Goal: Transaction & Acquisition: Purchase product/service

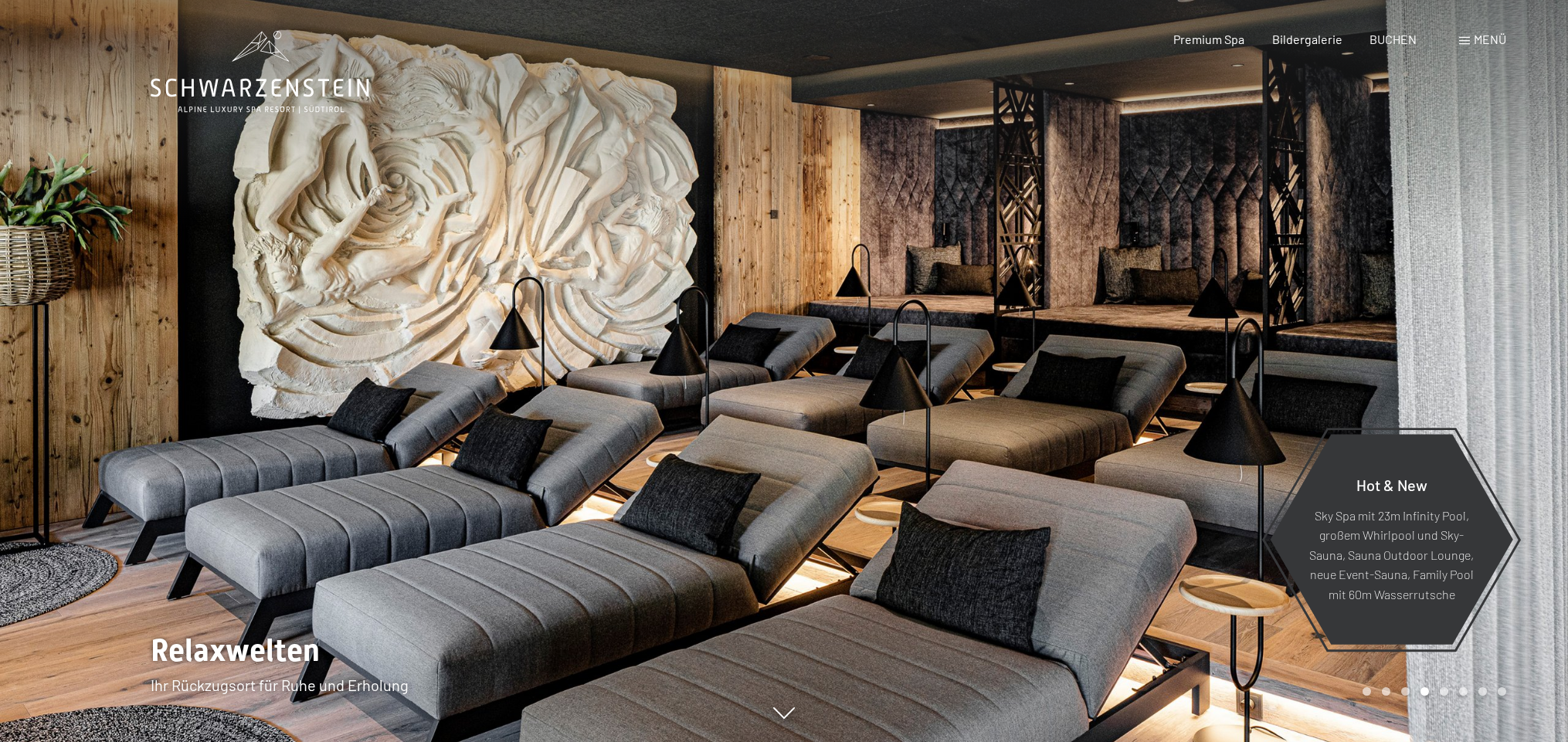
click at [1485, 39] on span "Menü" at bounding box center [1490, 39] width 33 height 15
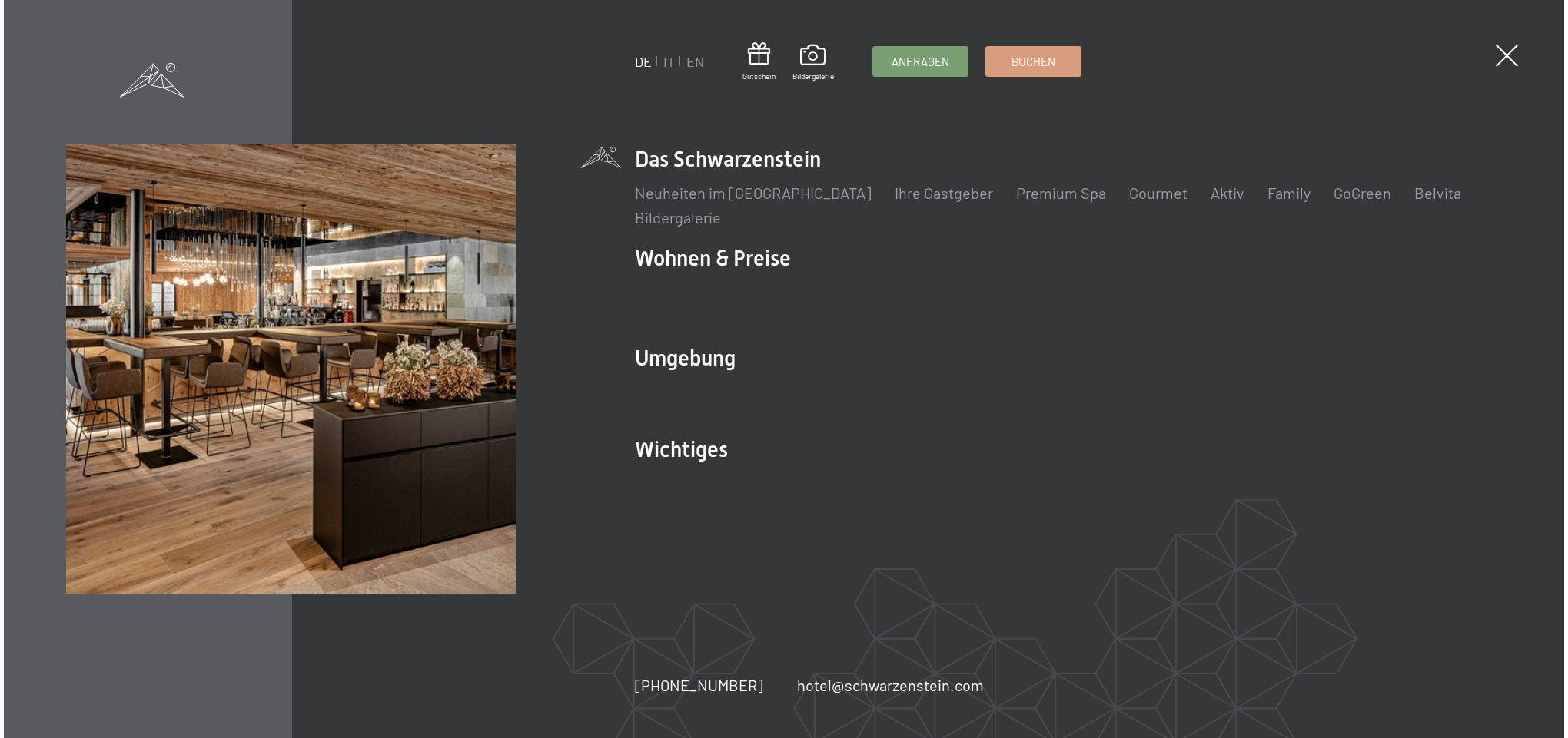
scroll to position [2, 0]
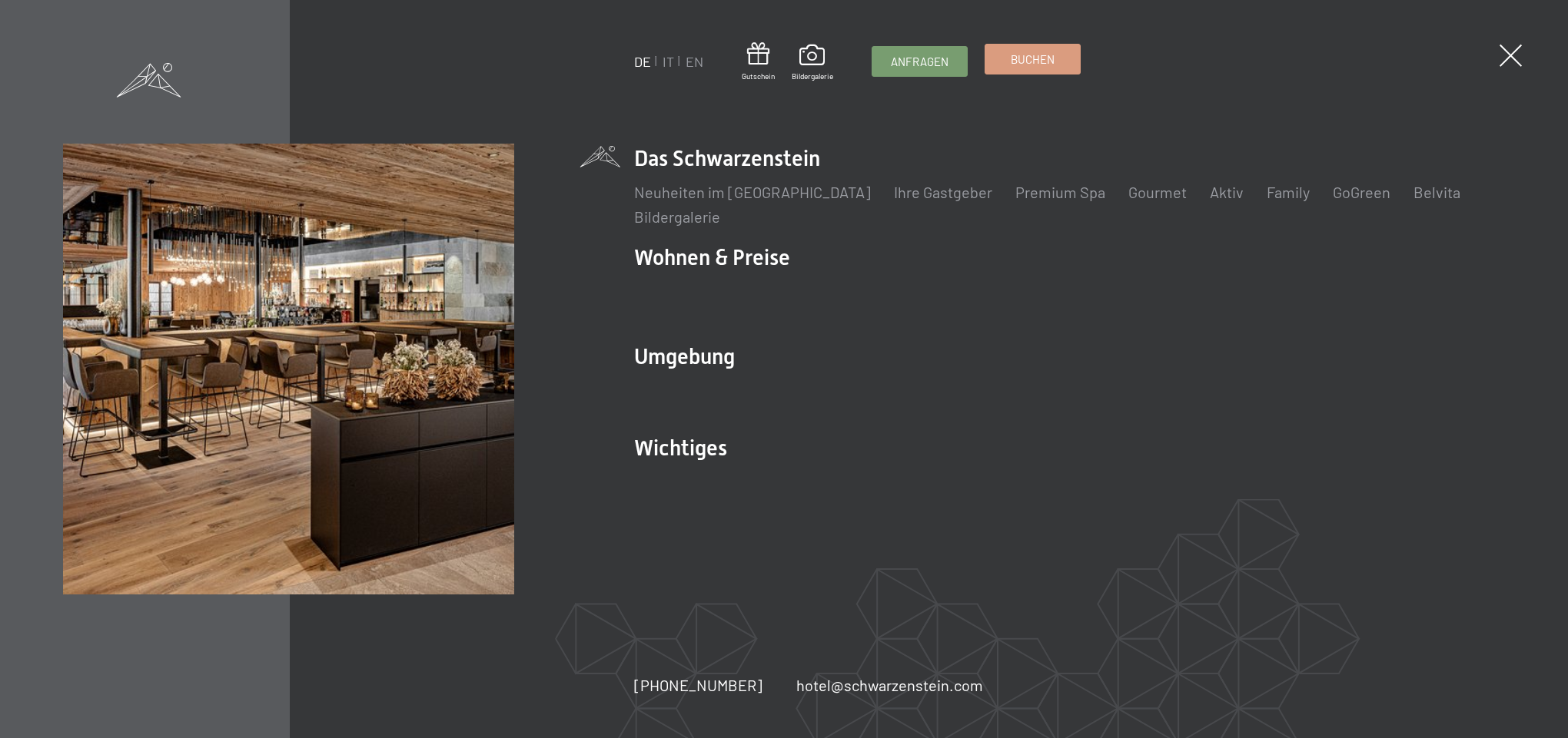
click at [1020, 69] on link "Buchen" at bounding box center [1033, 59] width 95 height 29
click at [740, 57] on div "DE IT EN Gutschein Bildergalerie Anfragen Buchen" at bounding box center [858, 61] width 447 height 39
click at [758, 67] on span at bounding box center [758, 54] width 33 height 29
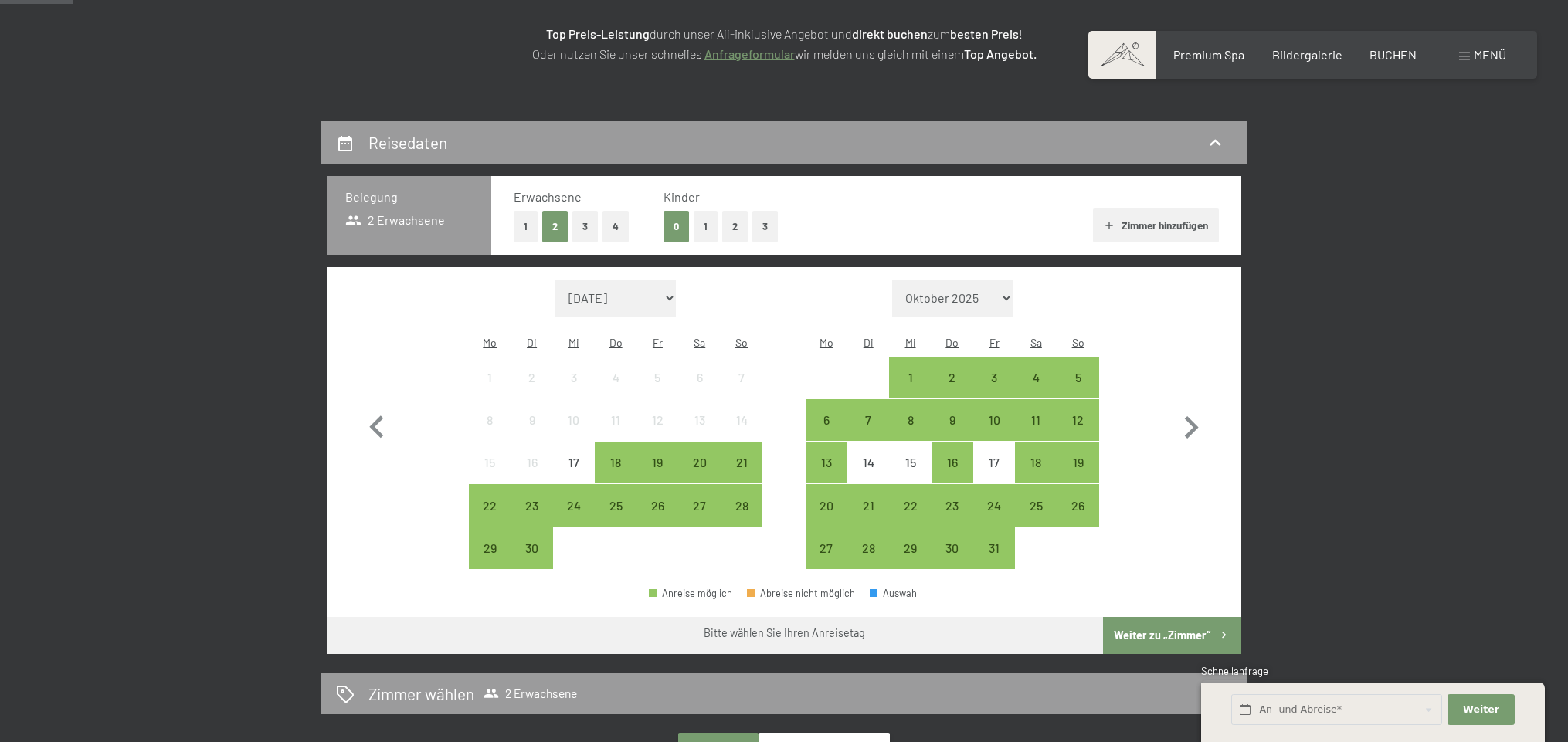
scroll to position [249, 0]
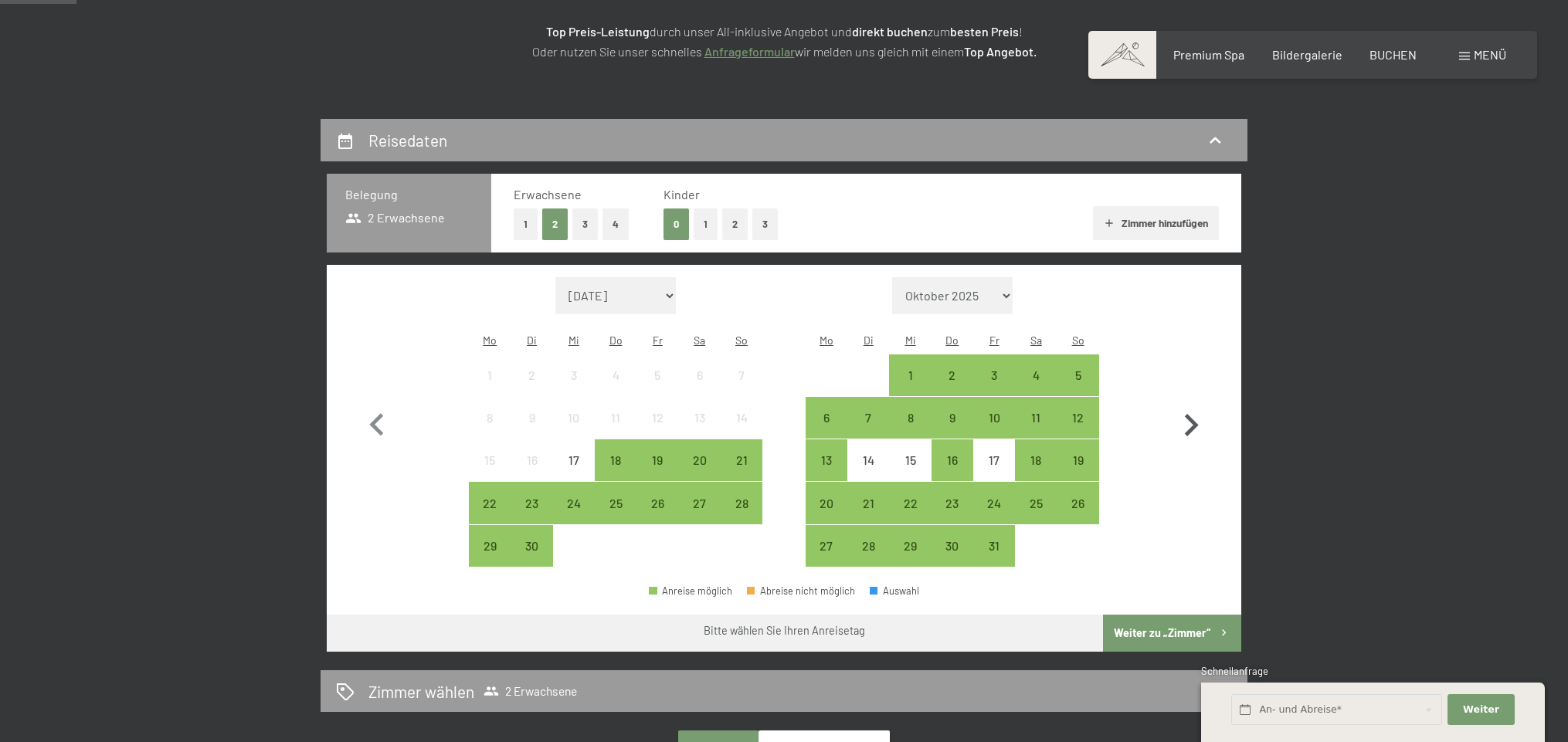
click at [1195, 415] on icon "button" at bounding box center [1192, 425] width 14 height 23
select select "[DATE]"
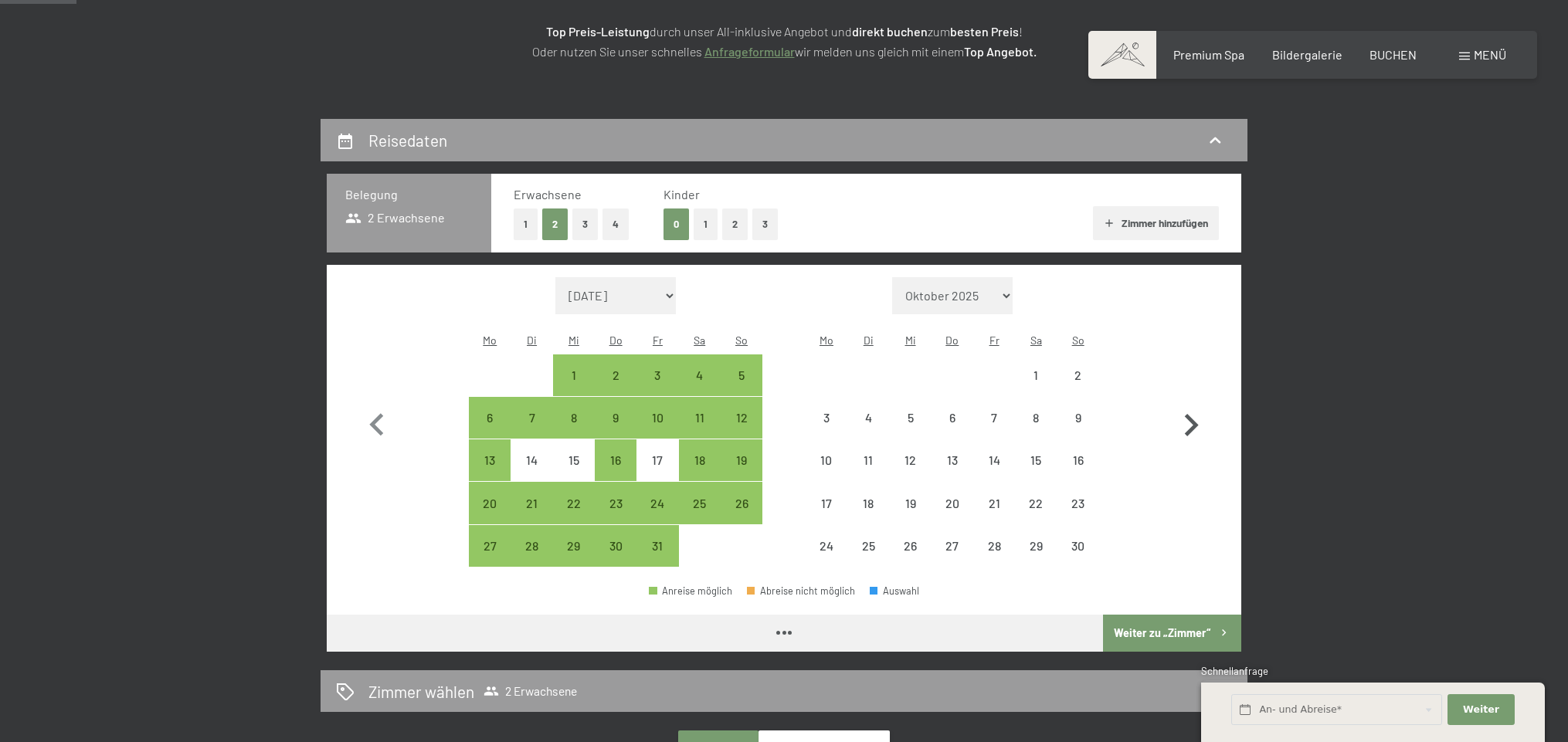
select select "[DATE]"
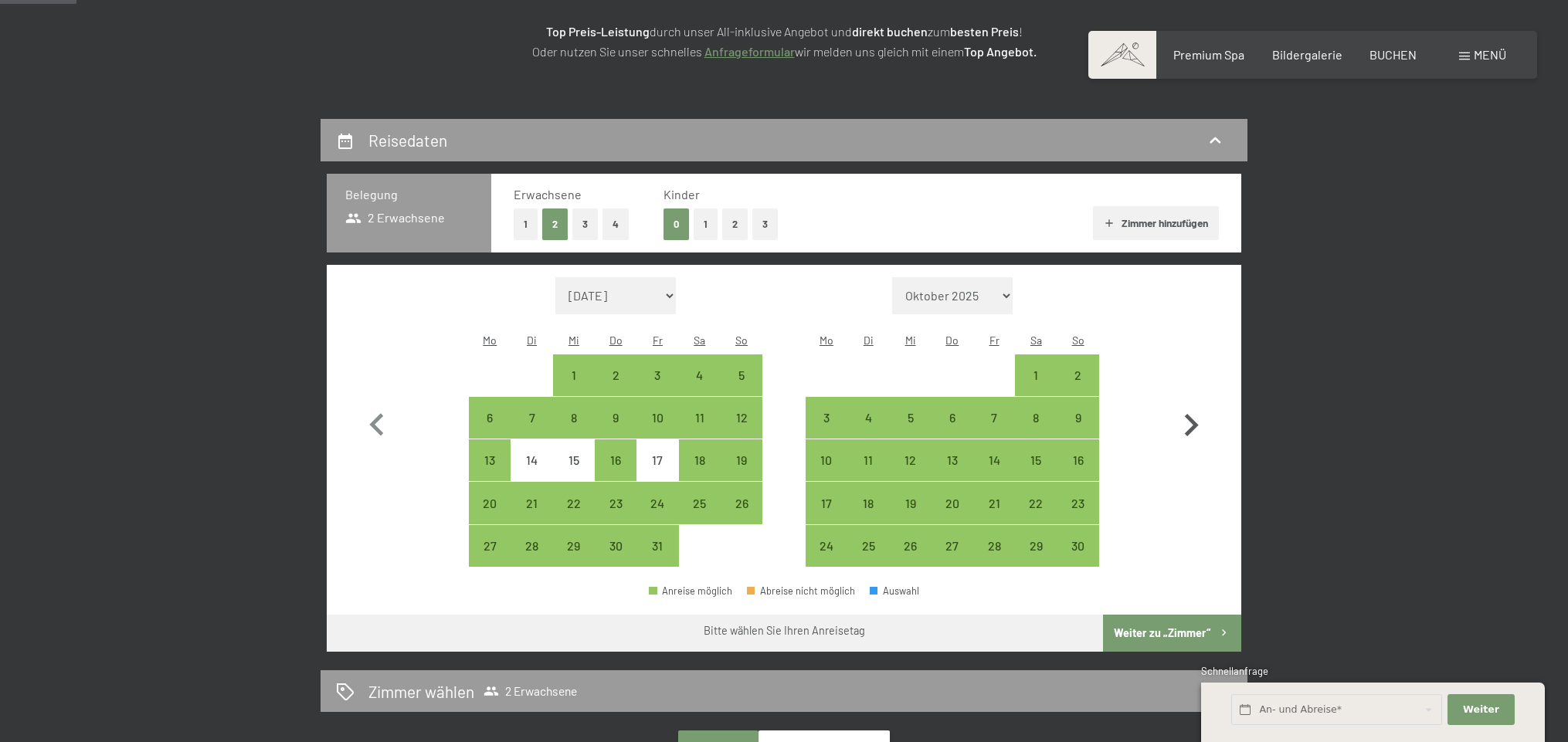
click at [1195, 415] on icon "button" at bounding box center [1192, 425] width 14 height 23
select select "[DATE]"
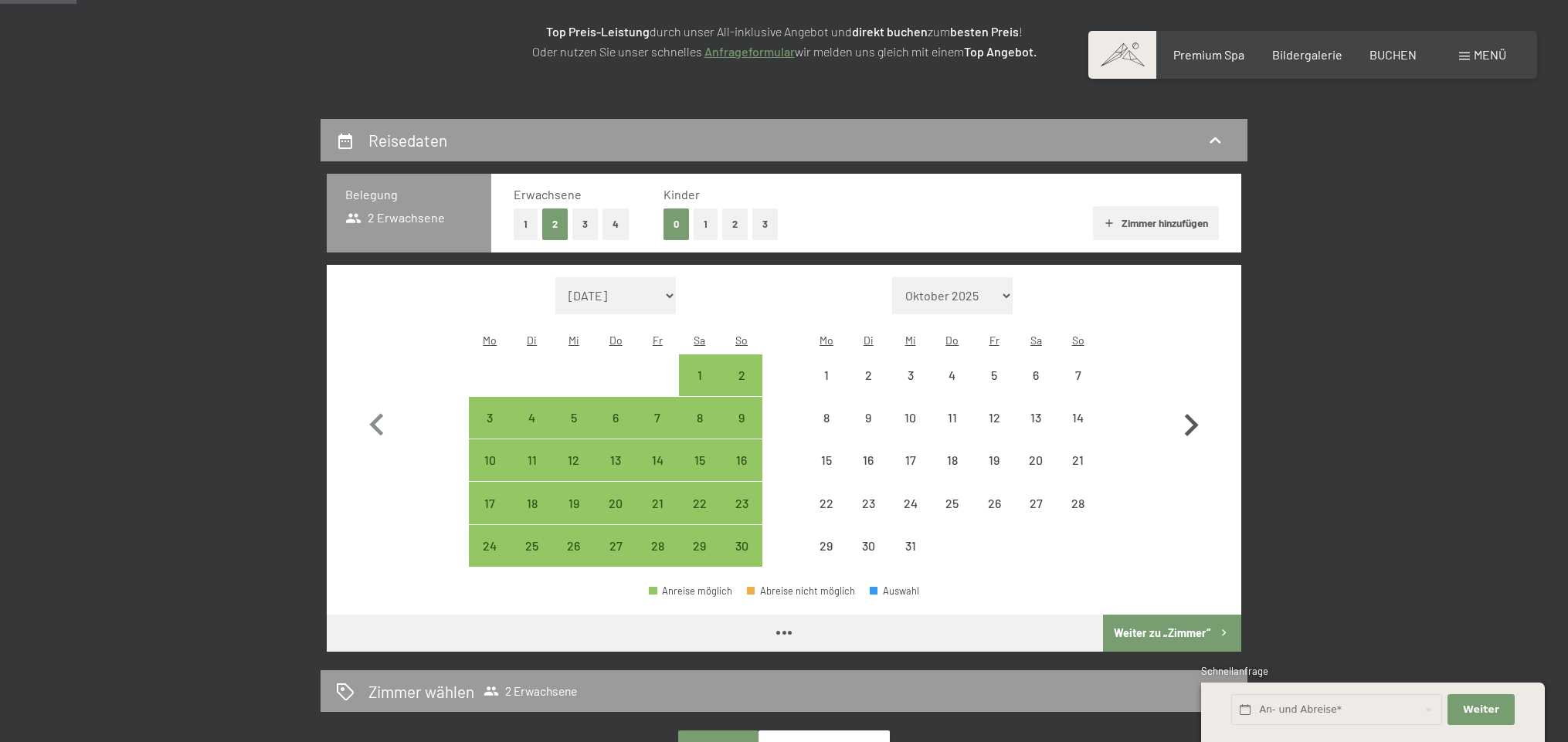
select select "[DATE]"
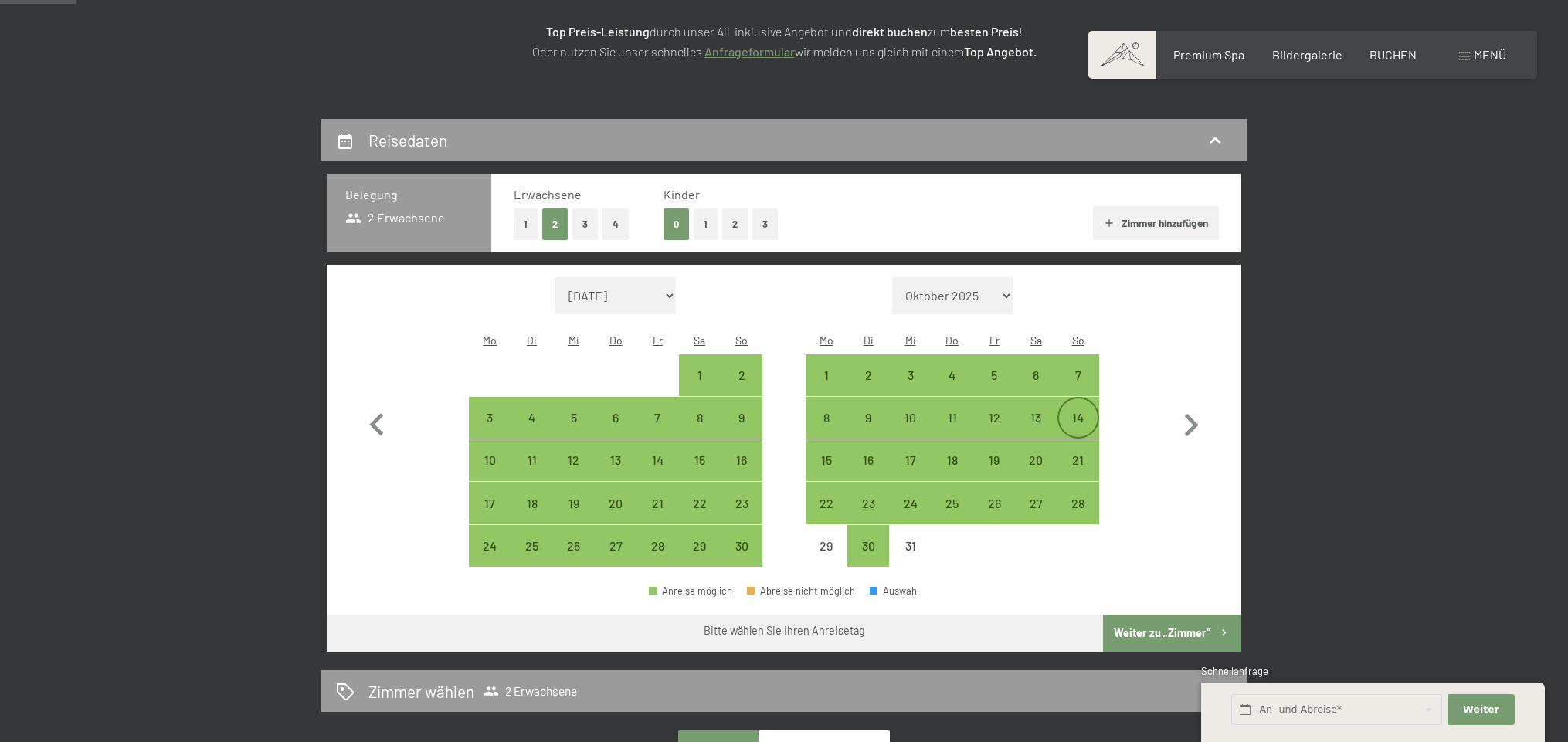
drag, startPoint x: 1045, startPoint y: 399, endPoint x: 1093, endPoint y: 398, distance: 48.0
click at [1093, 398] on div "8 9 10 11 12 13 14" at bounding box center [952, 418] width 294 height 43
click at [1037, 412] on div "13" at bounding box center [1036, 431] width 39 height 39
select select "[DATE]"
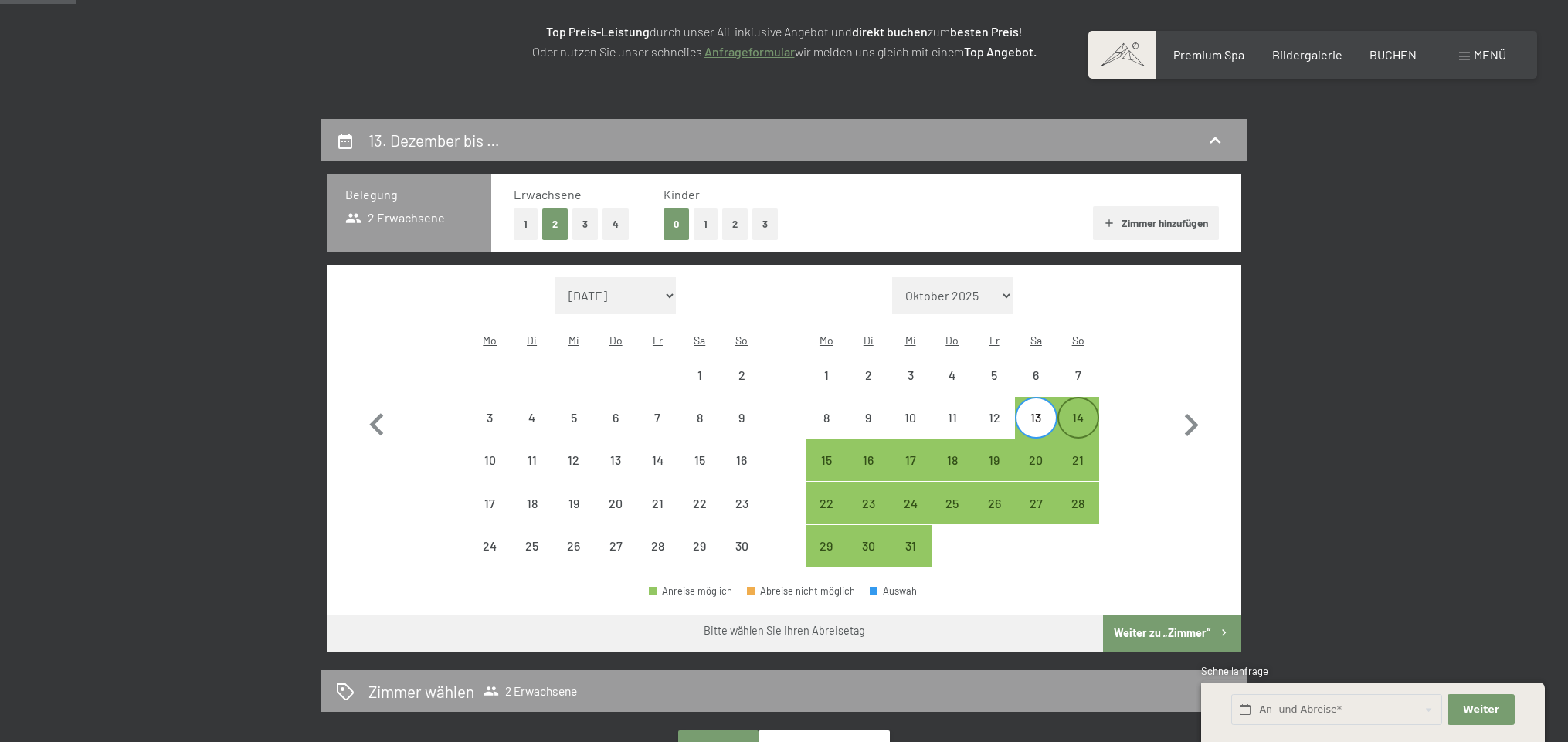
click at [1069, 412] on div "14" at bounding box center [1078, 431] width 39 height 39
select select "[DATE]"
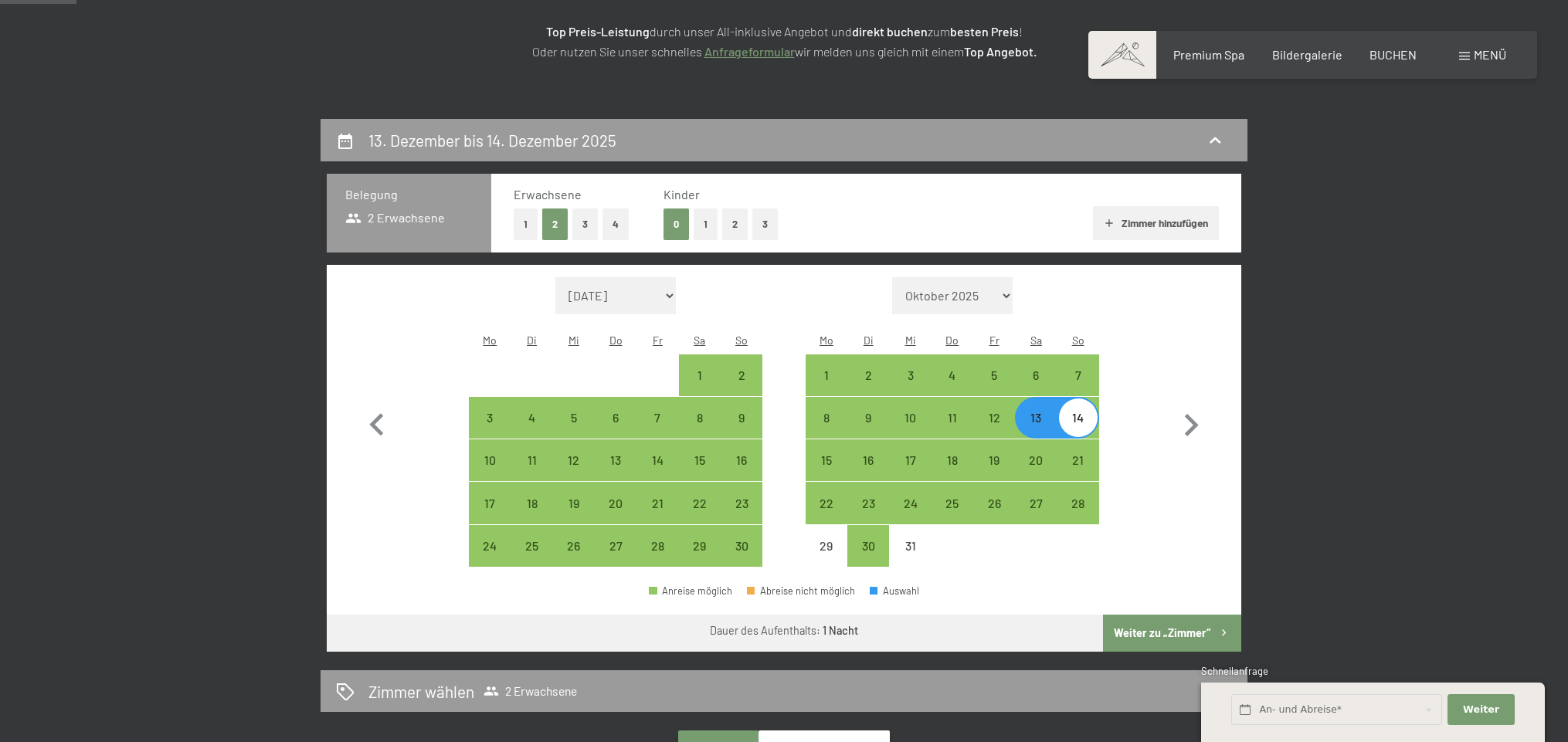
click at [1165, 615] on button "Weiter zu „Zimmer“" at bounding box center [1172, 633] width 138 height 37
select select "[DATE]"
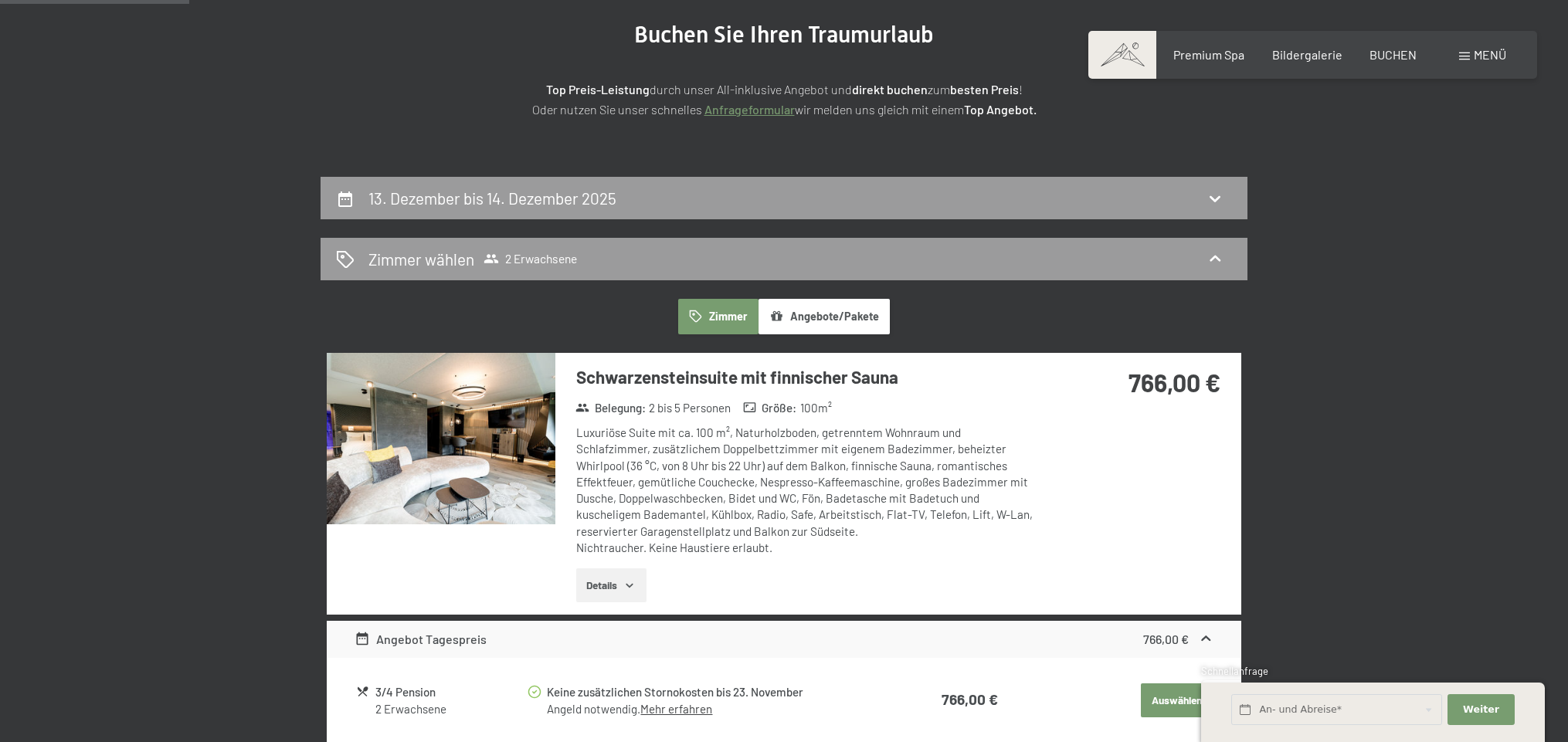
scroll to position [207, 0]
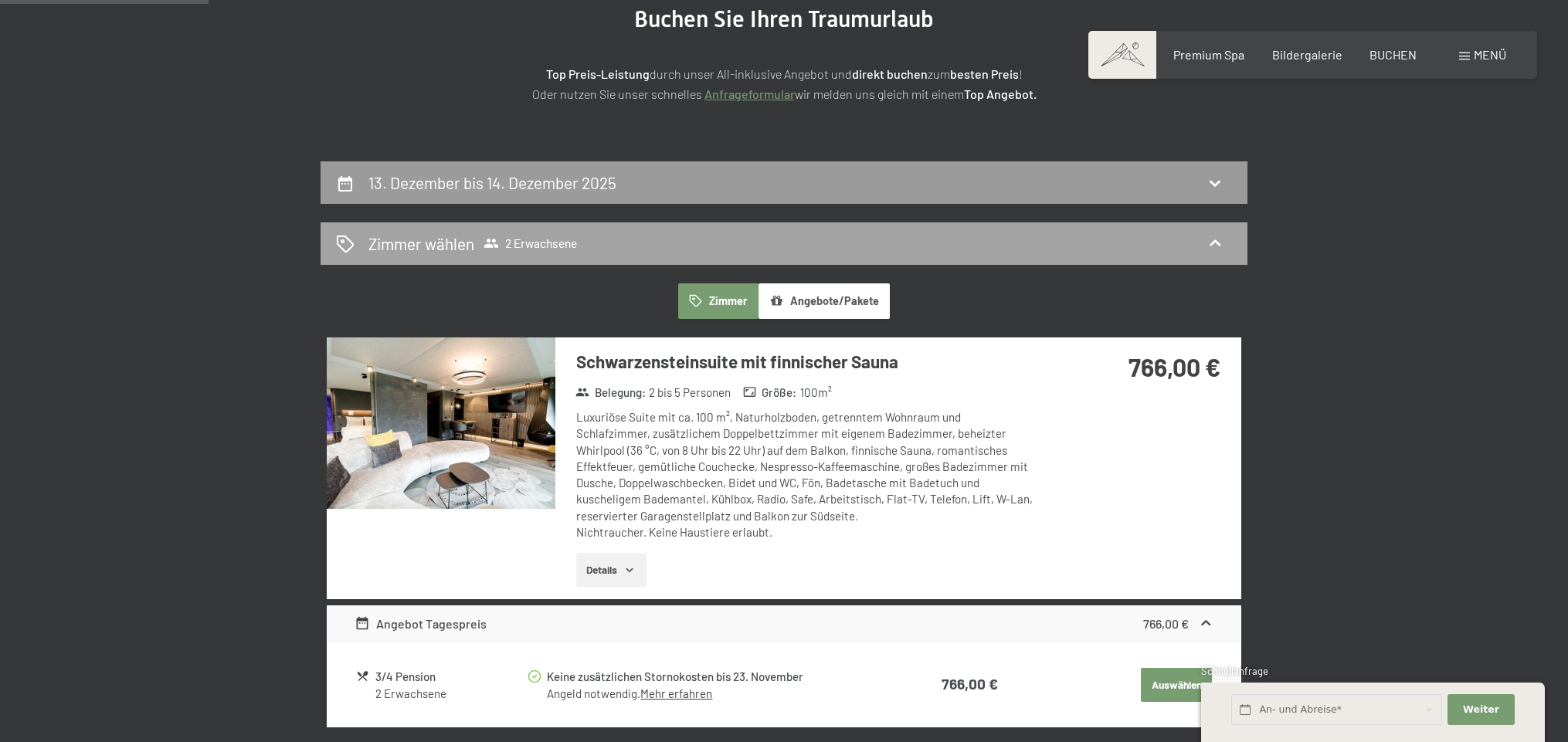
click at [1216, 242] on icon at bounding box center [1215, 243] width 11 height 6
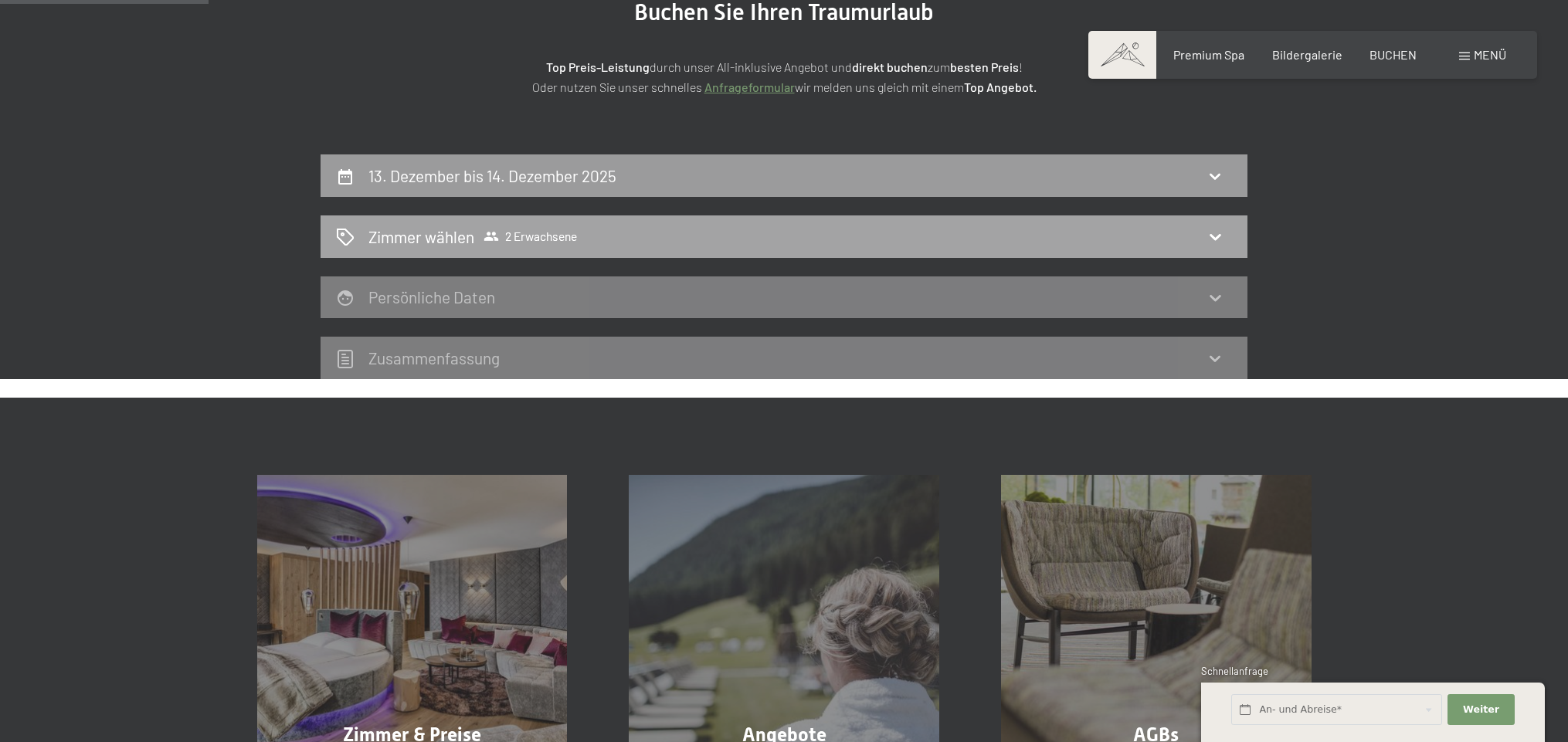
click at [1216, 242] on icon at bounding box center [1215, 236] width 18 height 18
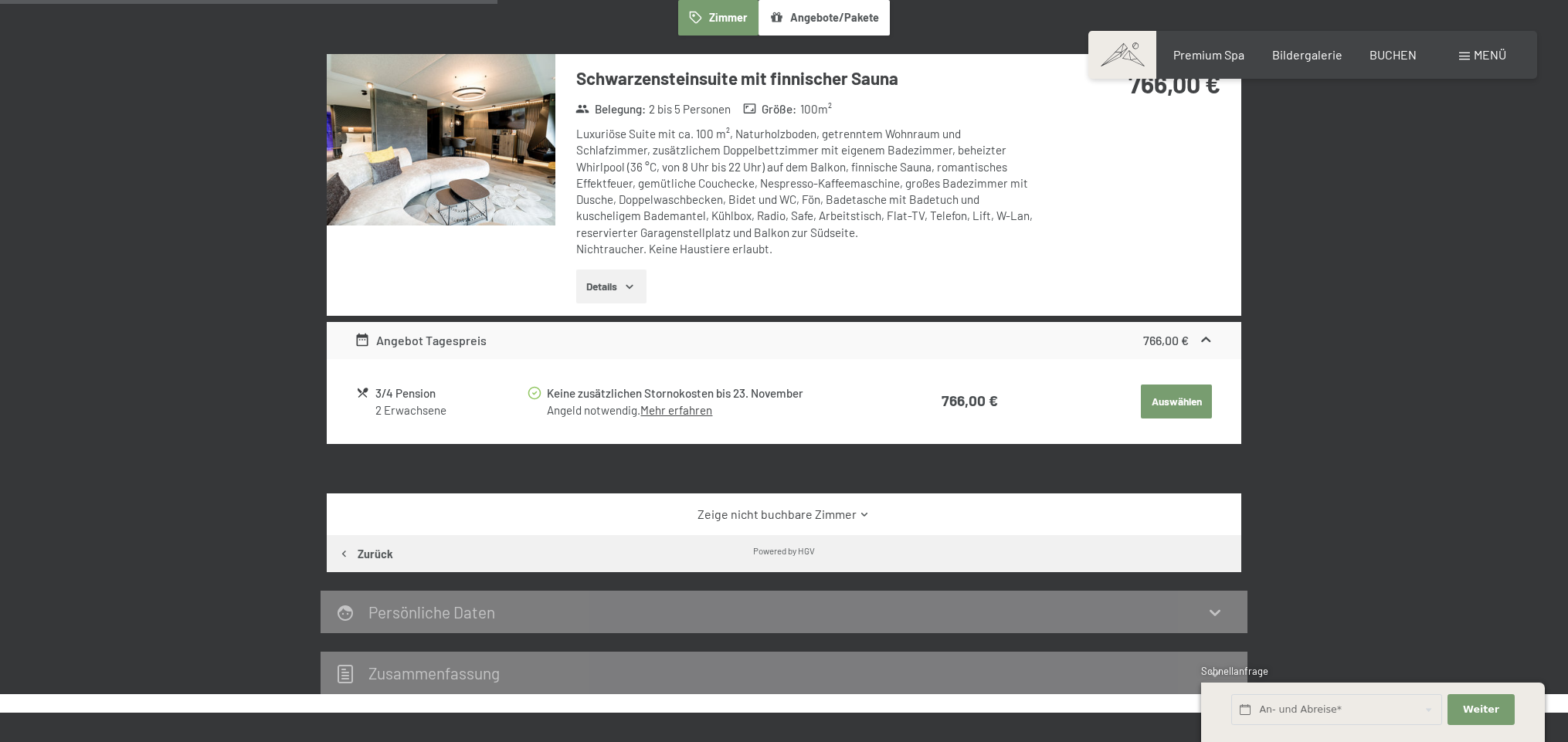
scroll to position [493, 0]
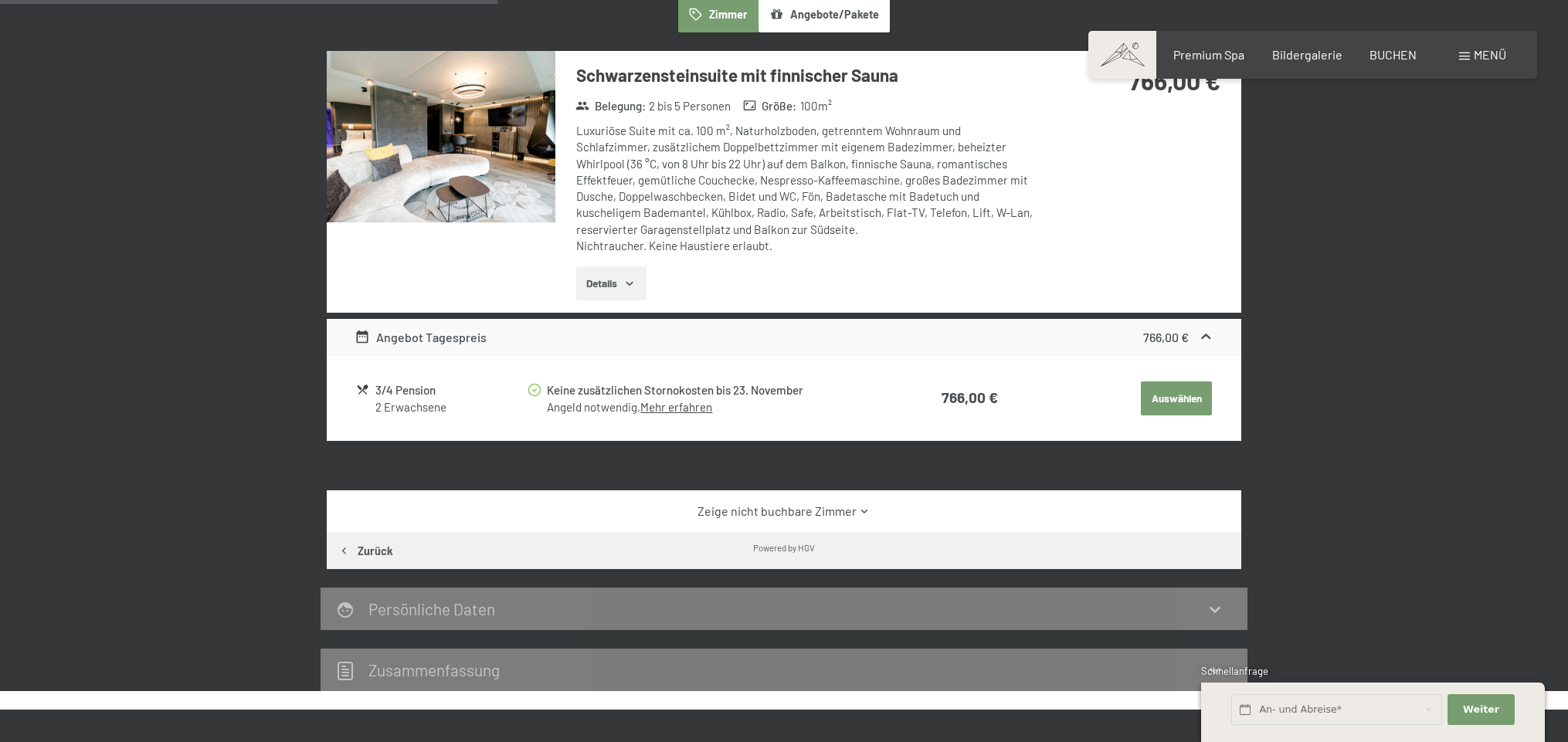
click at [823, 504] on link "Zeige nicht buchbare Zimmer" at bounding box center [784, 511] width 860 height 17
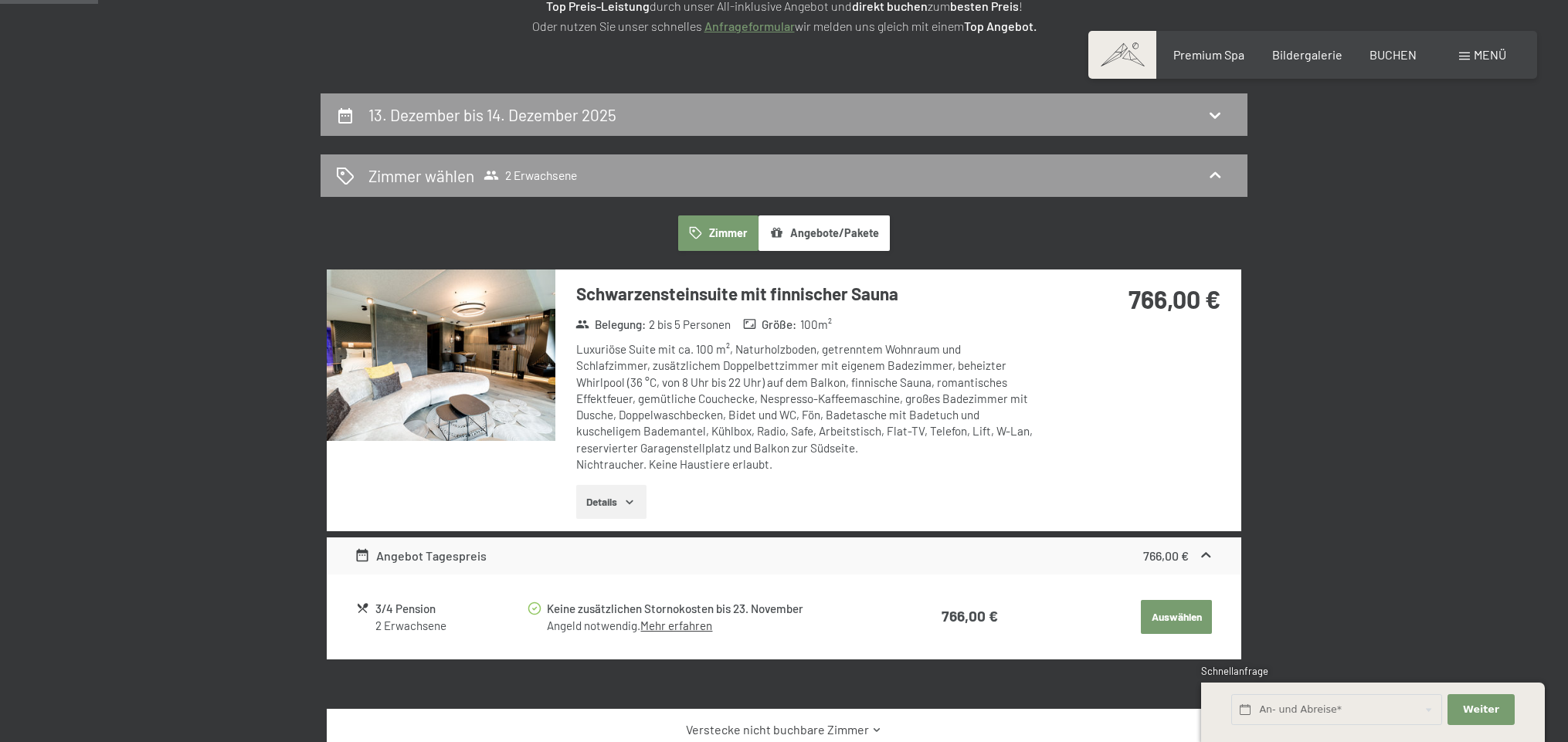
scroll to position [258, 0]
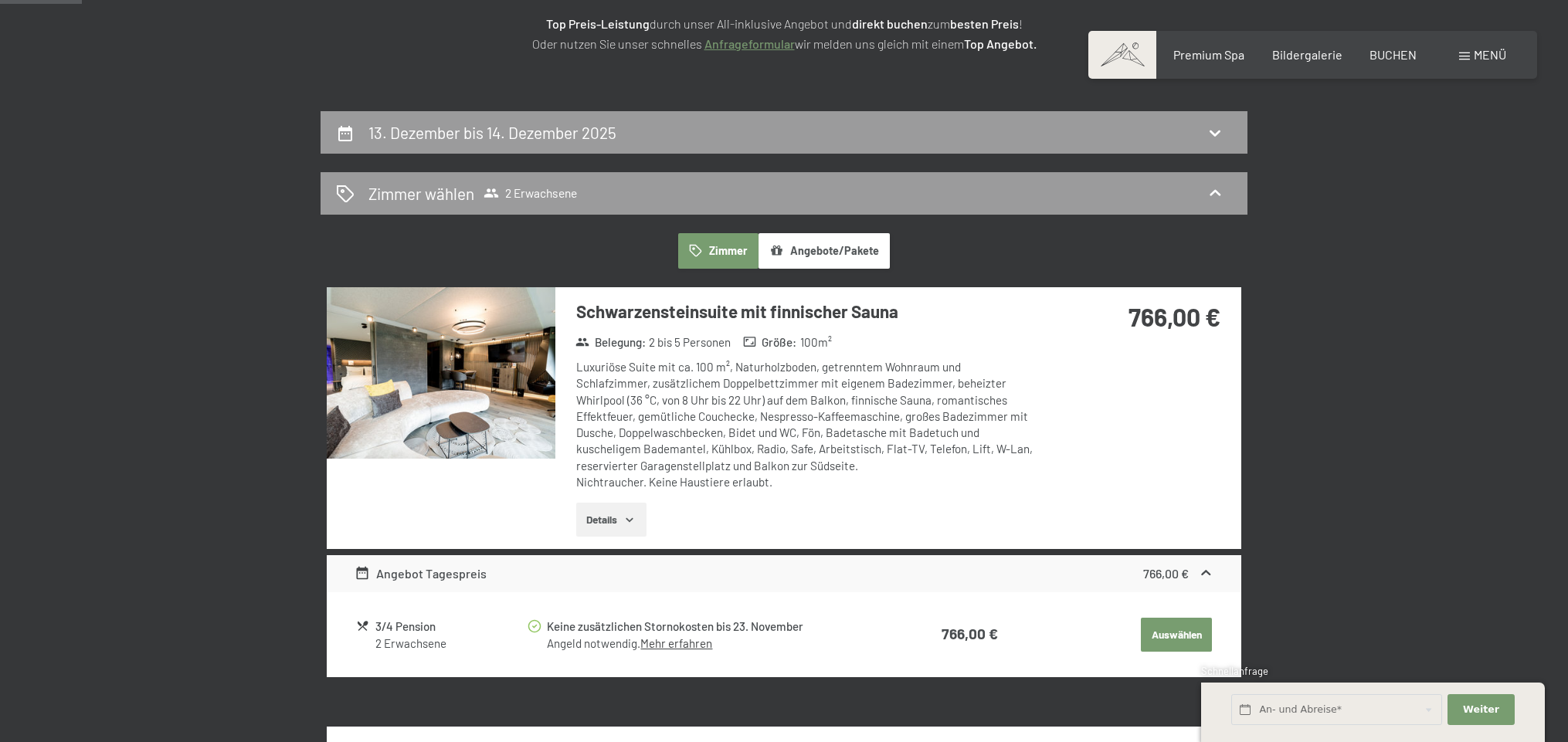
click at [724, 252] on button "Zimmer" at bounding box center [718, 250] width 81 height 35
click at [825, 255] on button "Angebote/Pakete" at bounding box center [823, 250] width 131 height 35
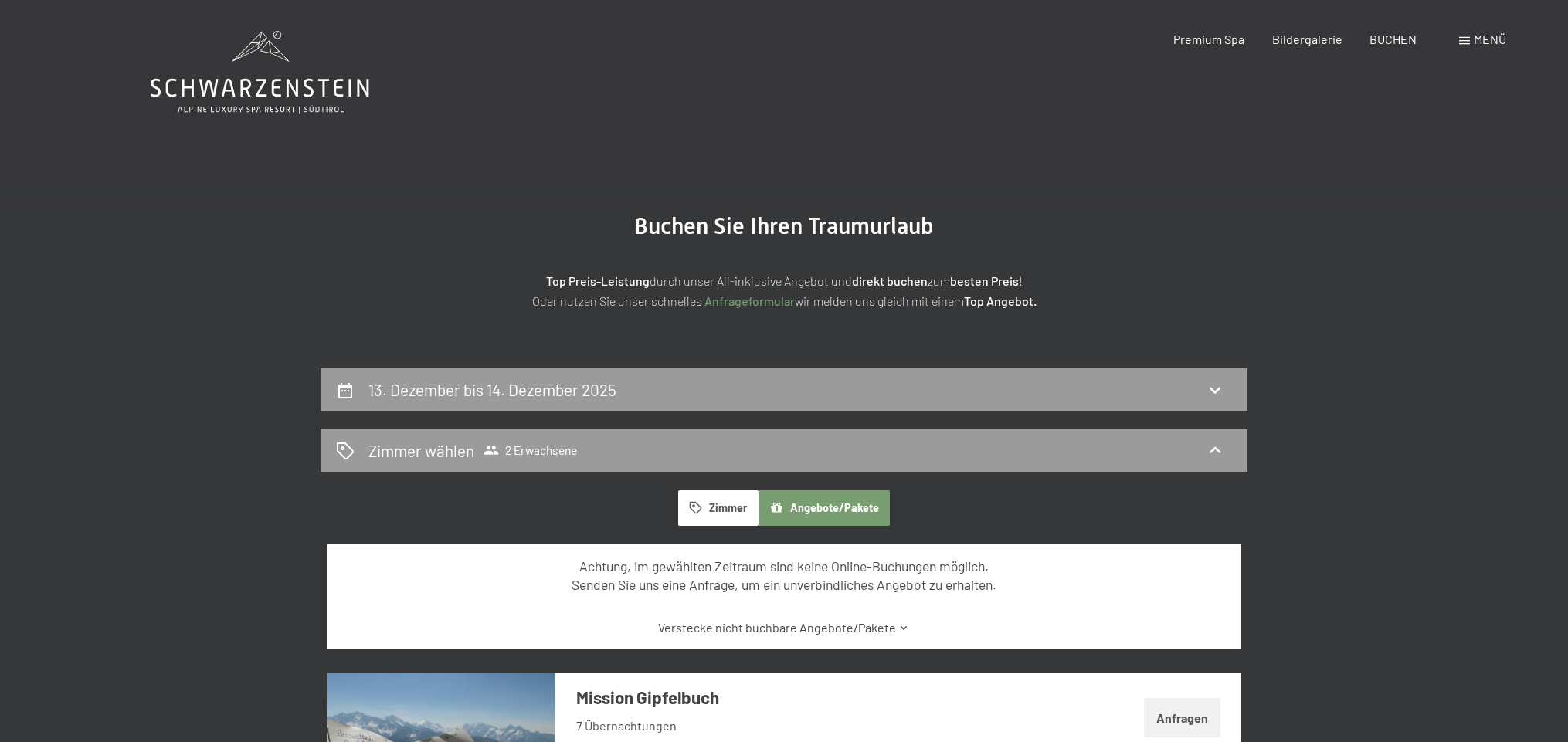
scroll to position [0, 0]
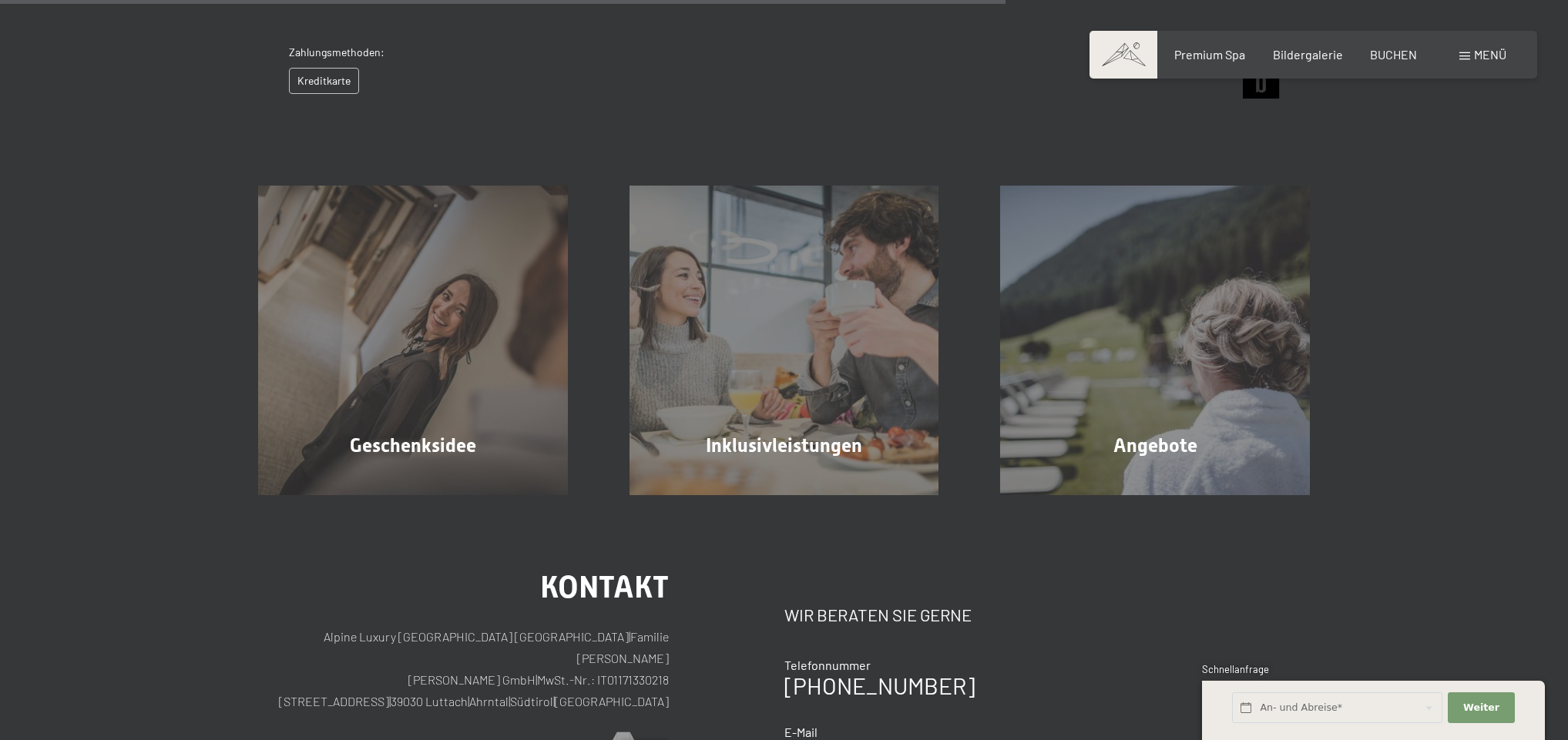
scroll to position [830, 0]
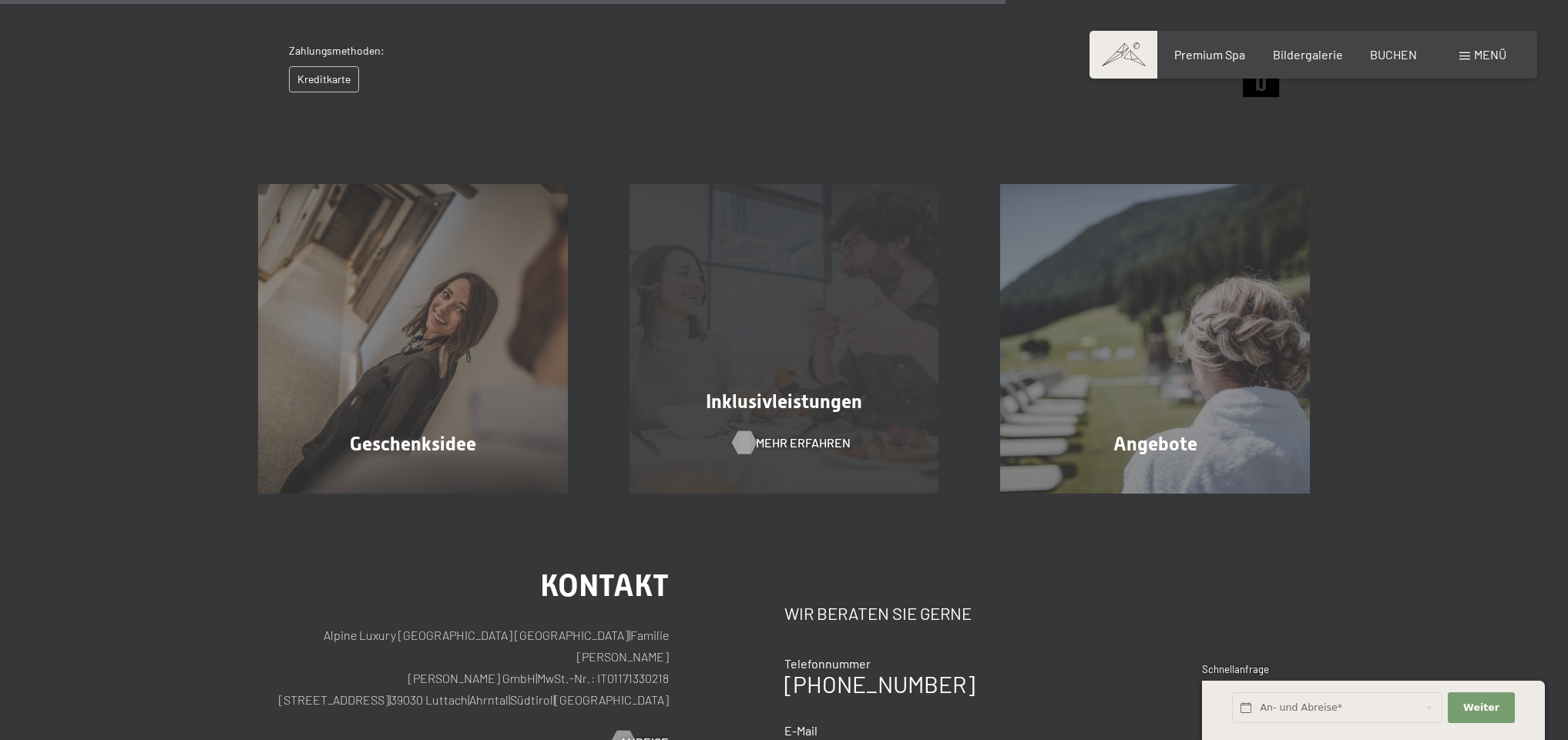
click at [774, 441] on span "Mehr erfahren" at bounding box center [803, 442] width 95 height 17
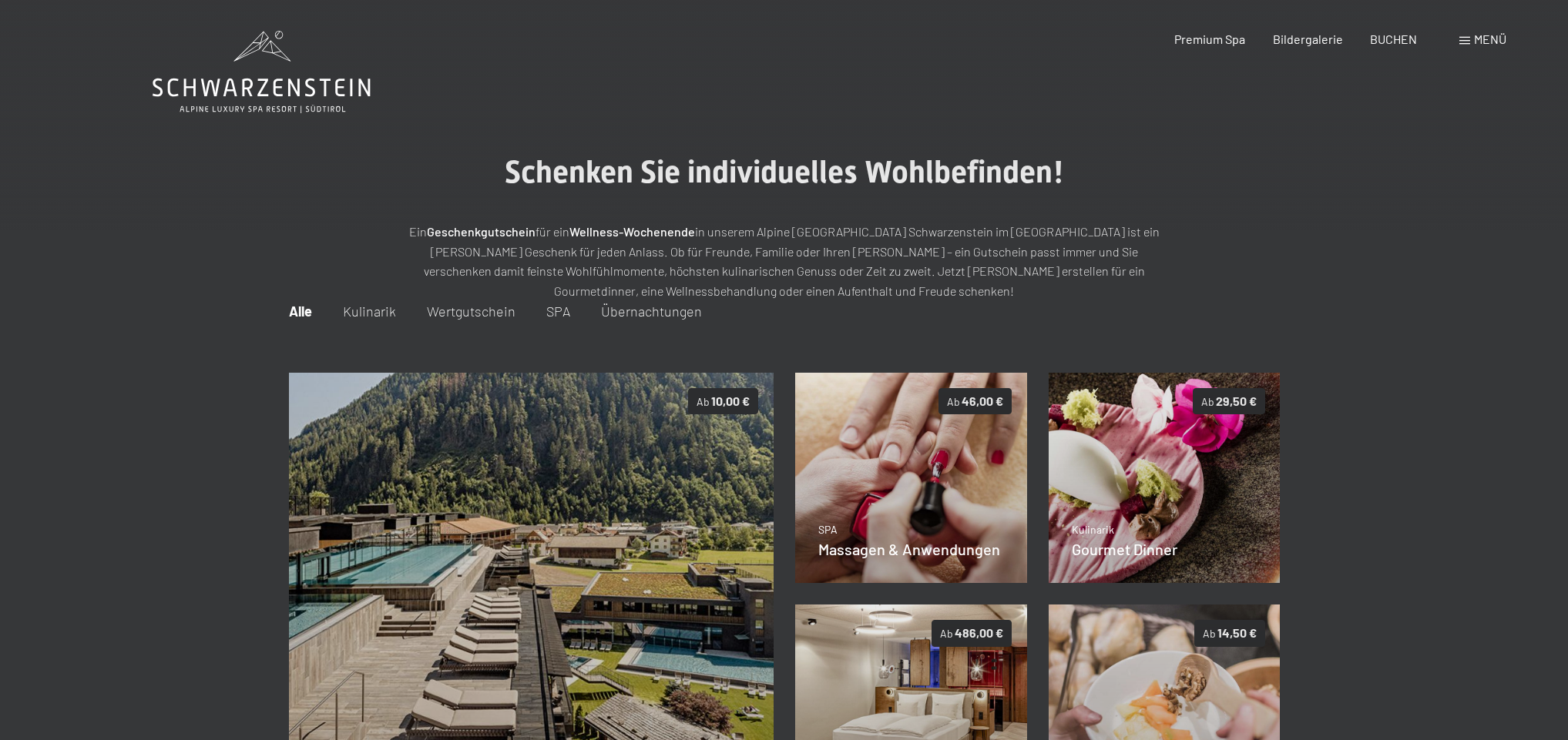
click at [662, 312] on span "Übernachtungen" at bounding box center [651, 311] width 101 height 17
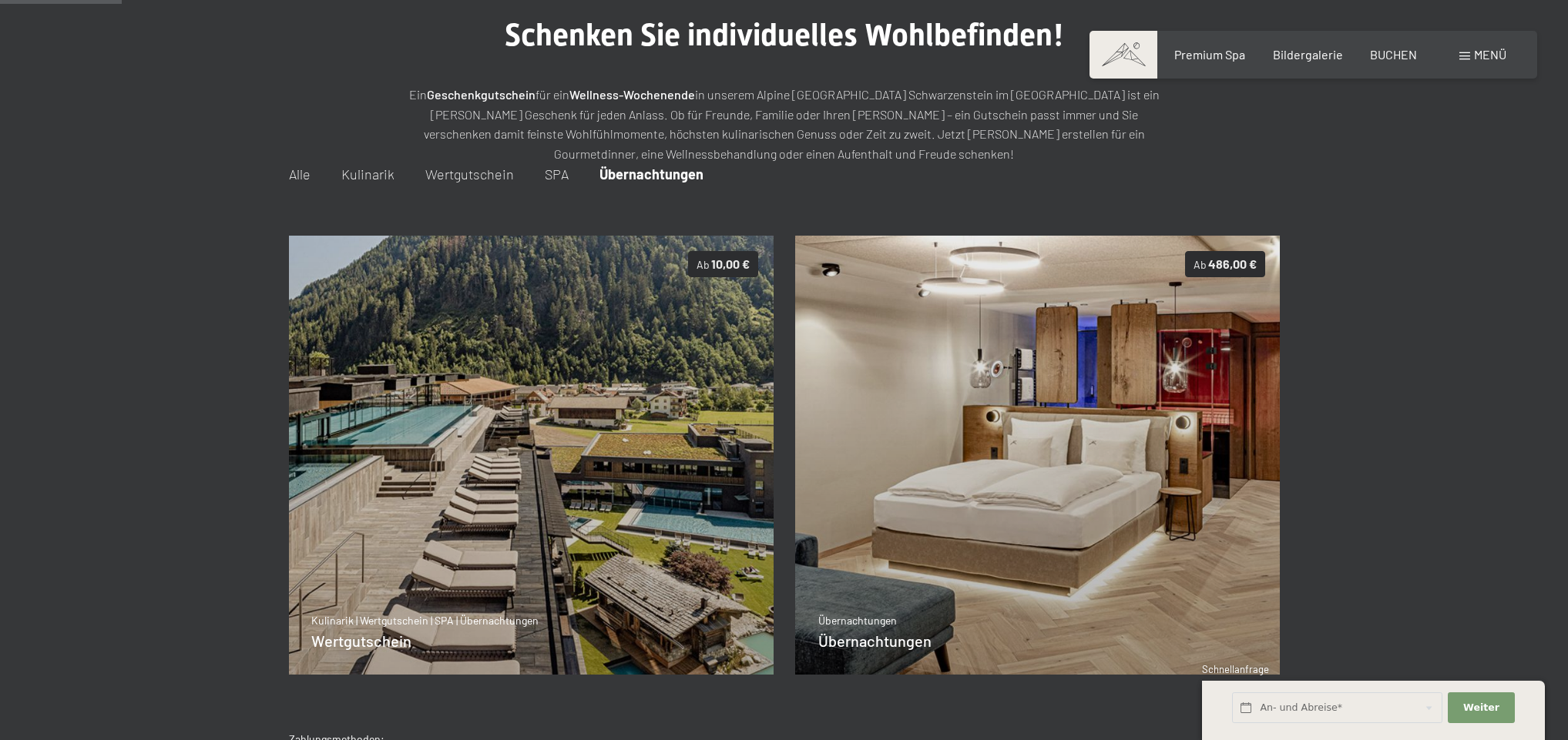
scroll to position [139, 0]
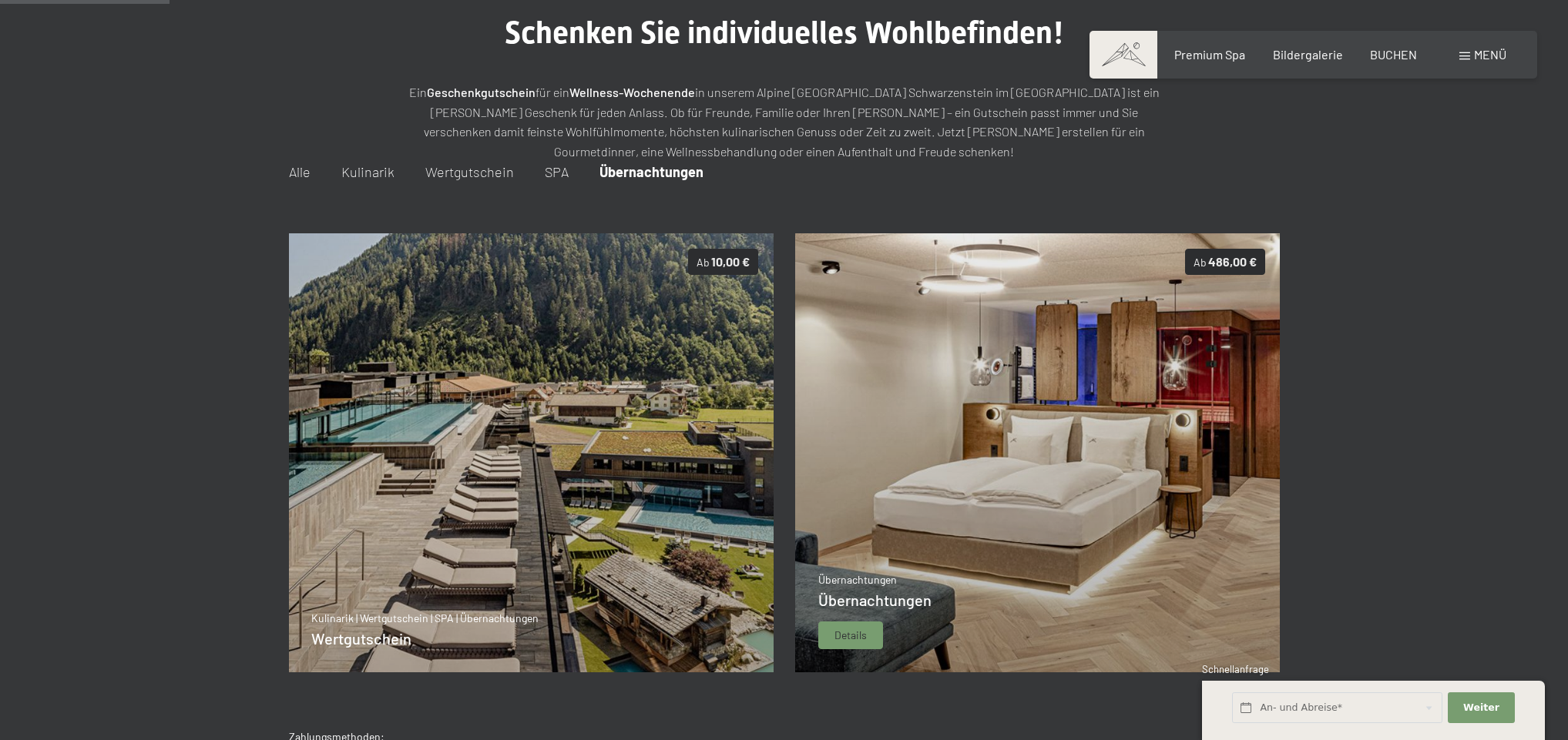
click at [930, 511] on img at bounding box center [1038, 452] width 486 height 439
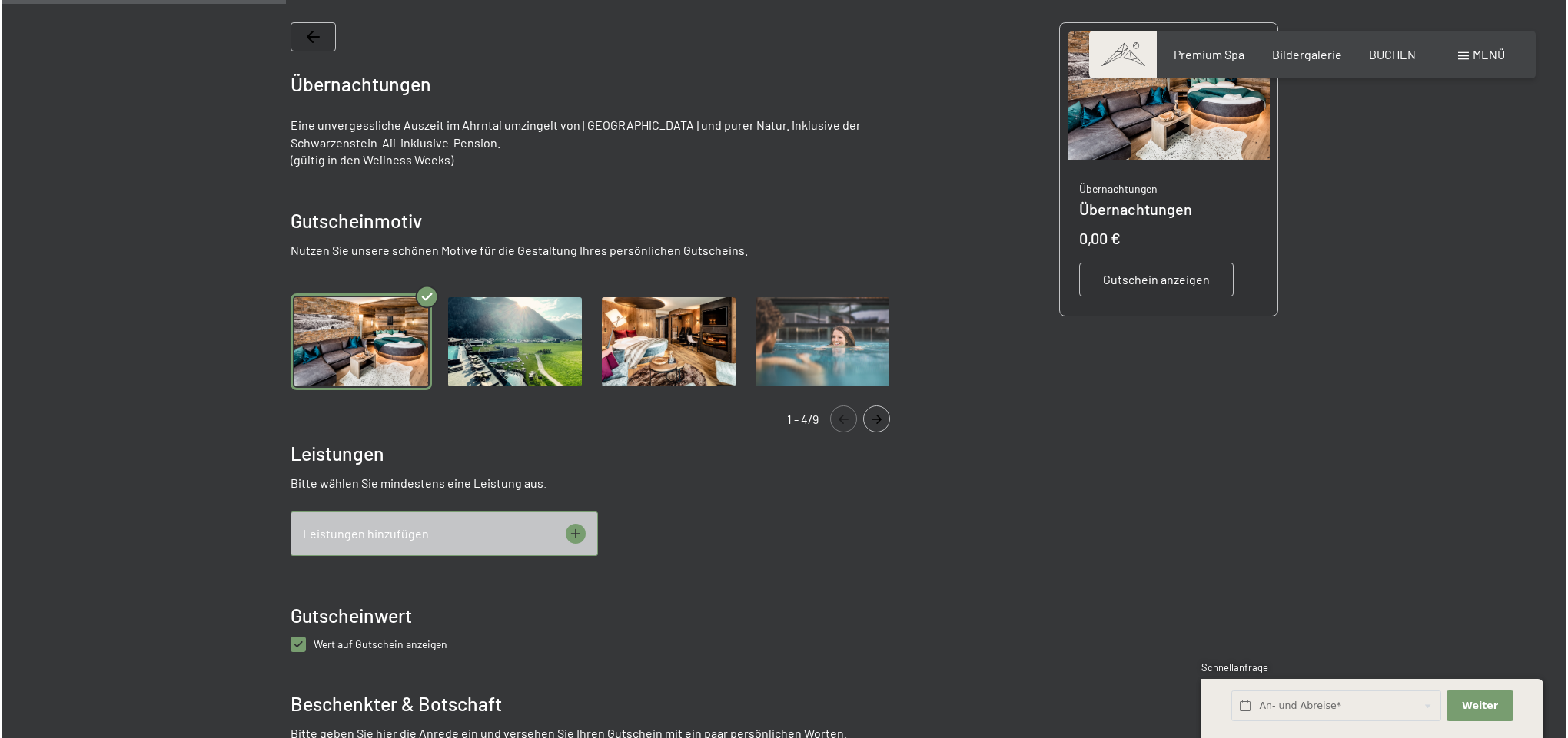
scroll to position [340, 0]
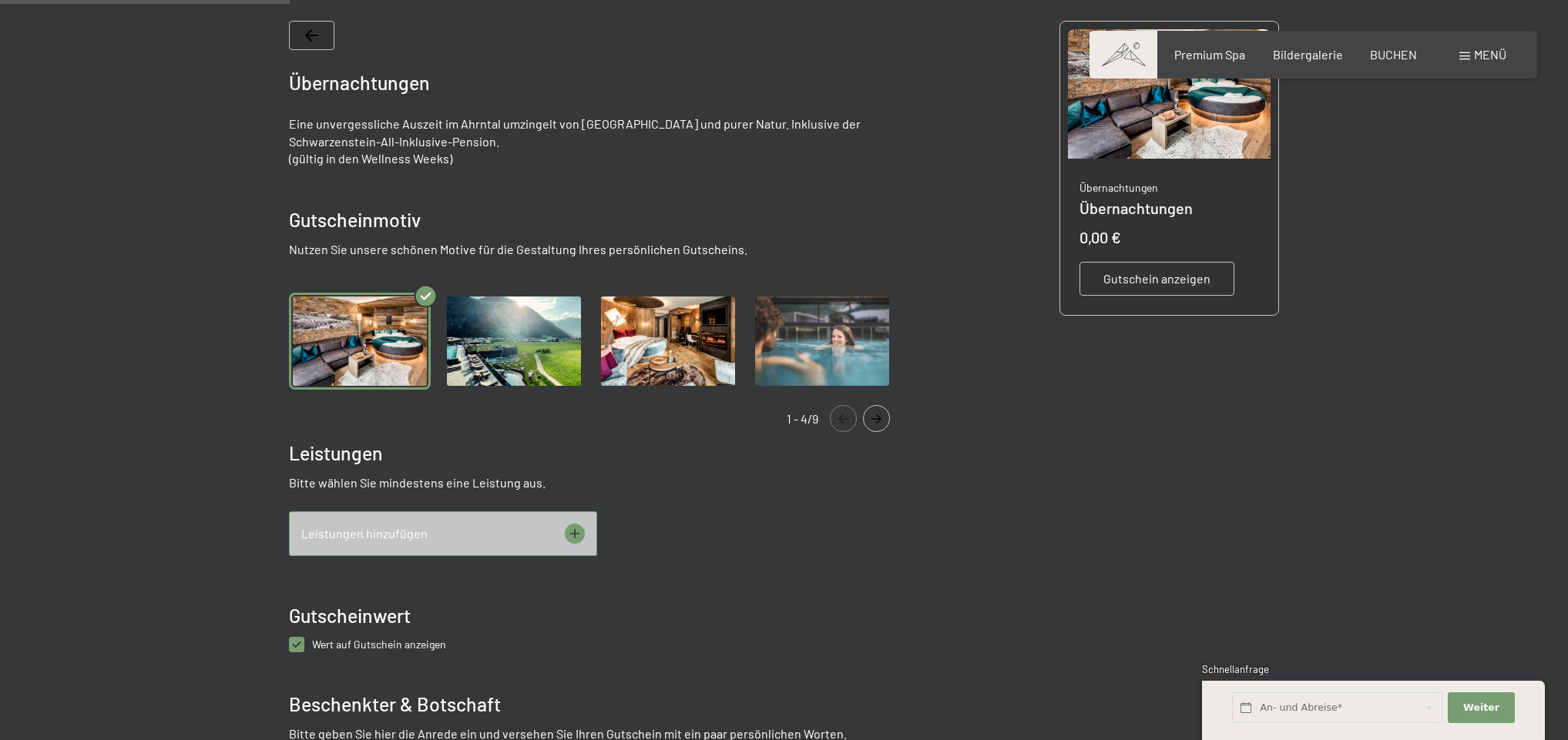
click at [575, 533] on icon at bounding box center [574, 533] width 10 height 10
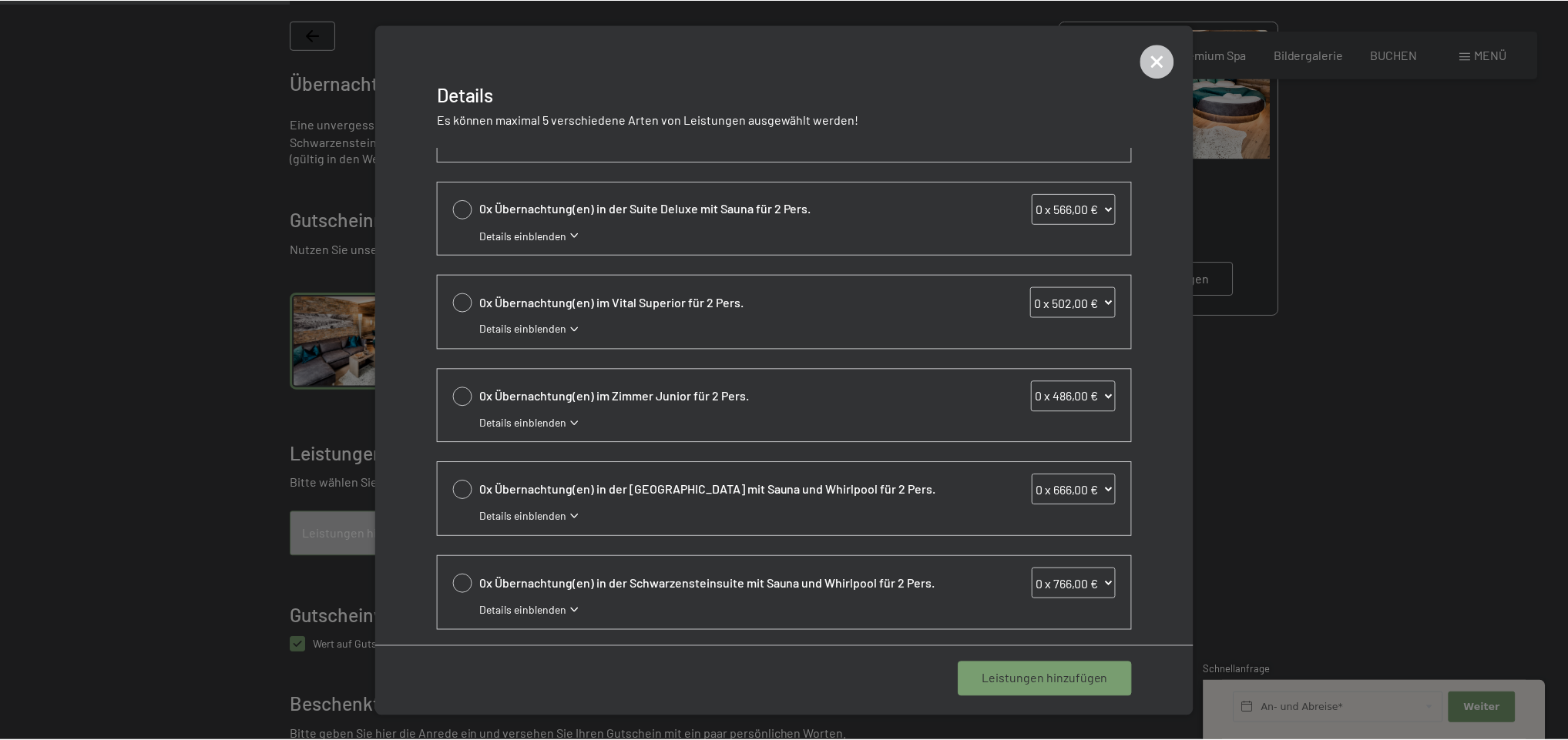
scroll to position [247, 0]
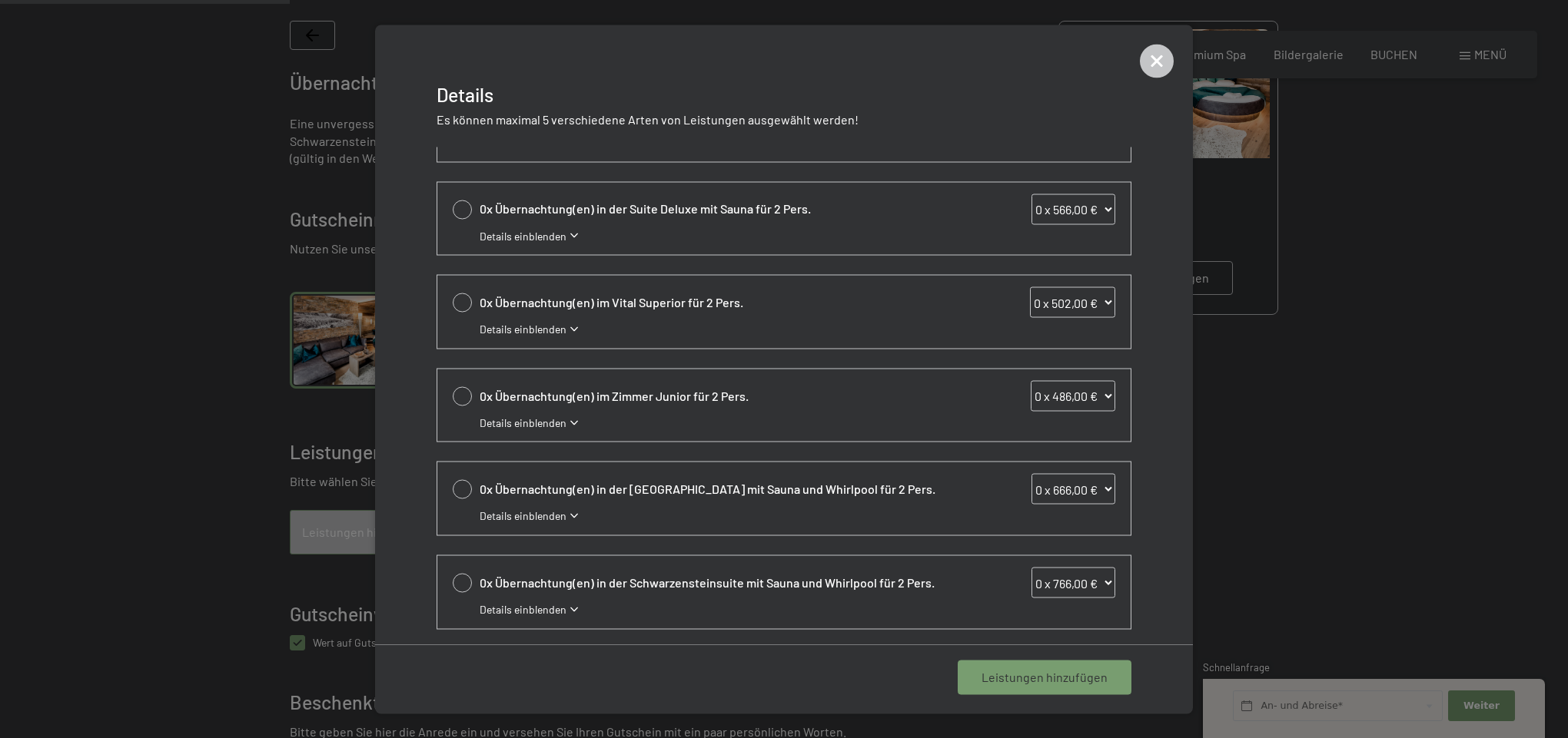
click at [464, 399] on div at bounding box center [462, 395] width 19 height 19
select select "1"
click at [1035, 672] on span "1 Leistung hinzufügen" at bounding box center [1048, 678] width 119 height 17
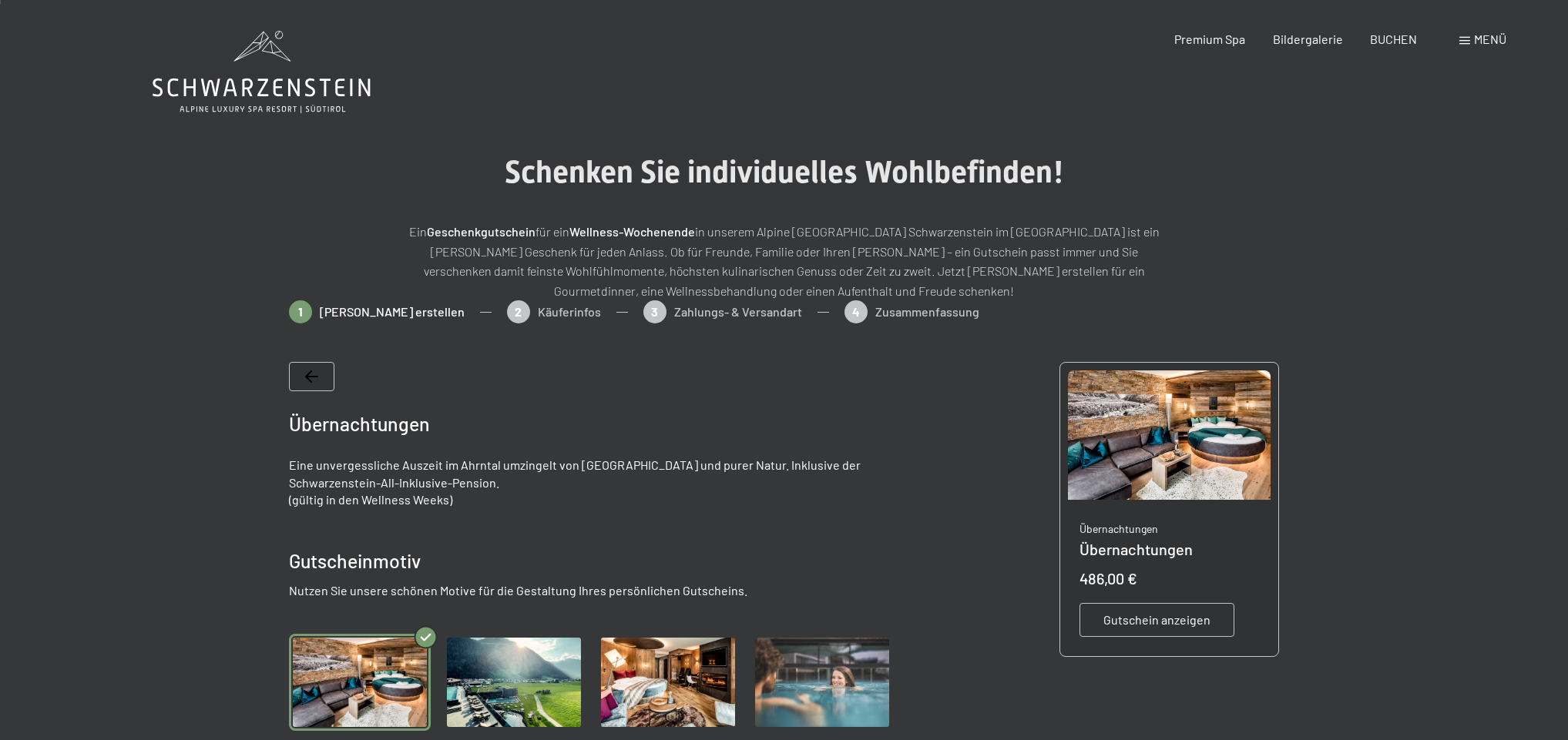
scroll to position [0, 0]
click at [309, 376] on icon at bounding box center [311, 377] width 13 height 13
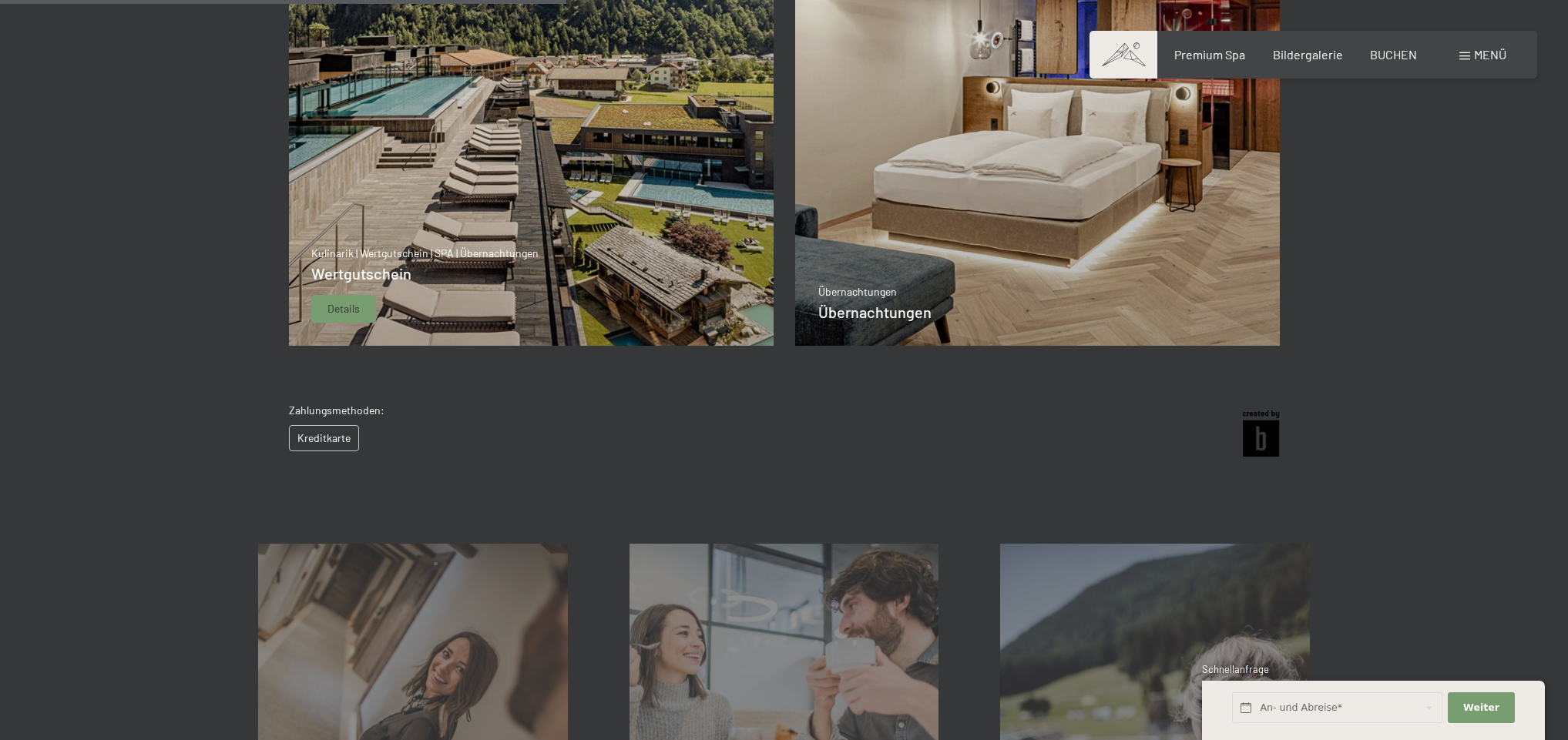
scroll to position [470, 0]
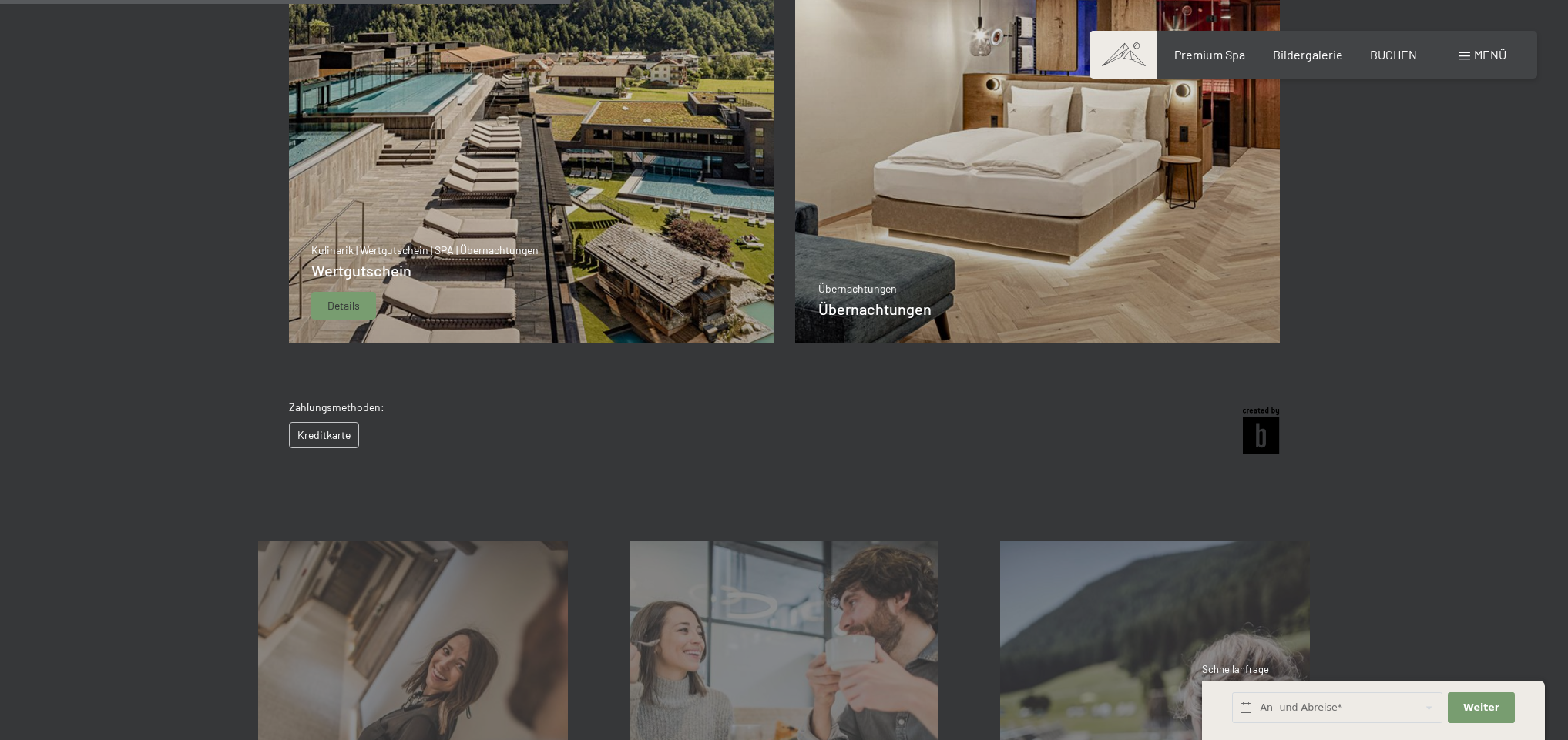
click at [398, 268] on span "Wertgutschein" at bounding box center [361, 270] width 100 height 18
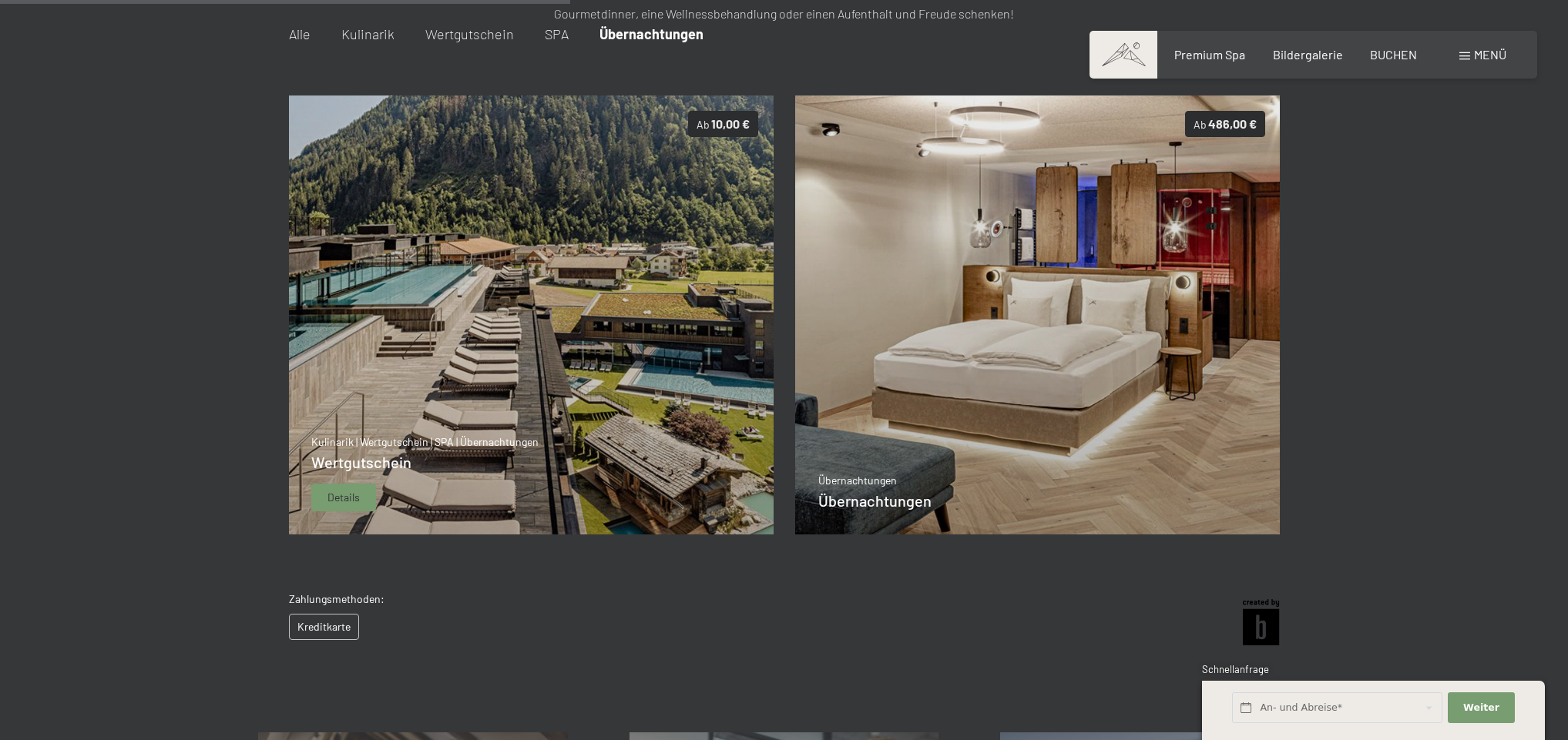
scroll to position [222, 0]
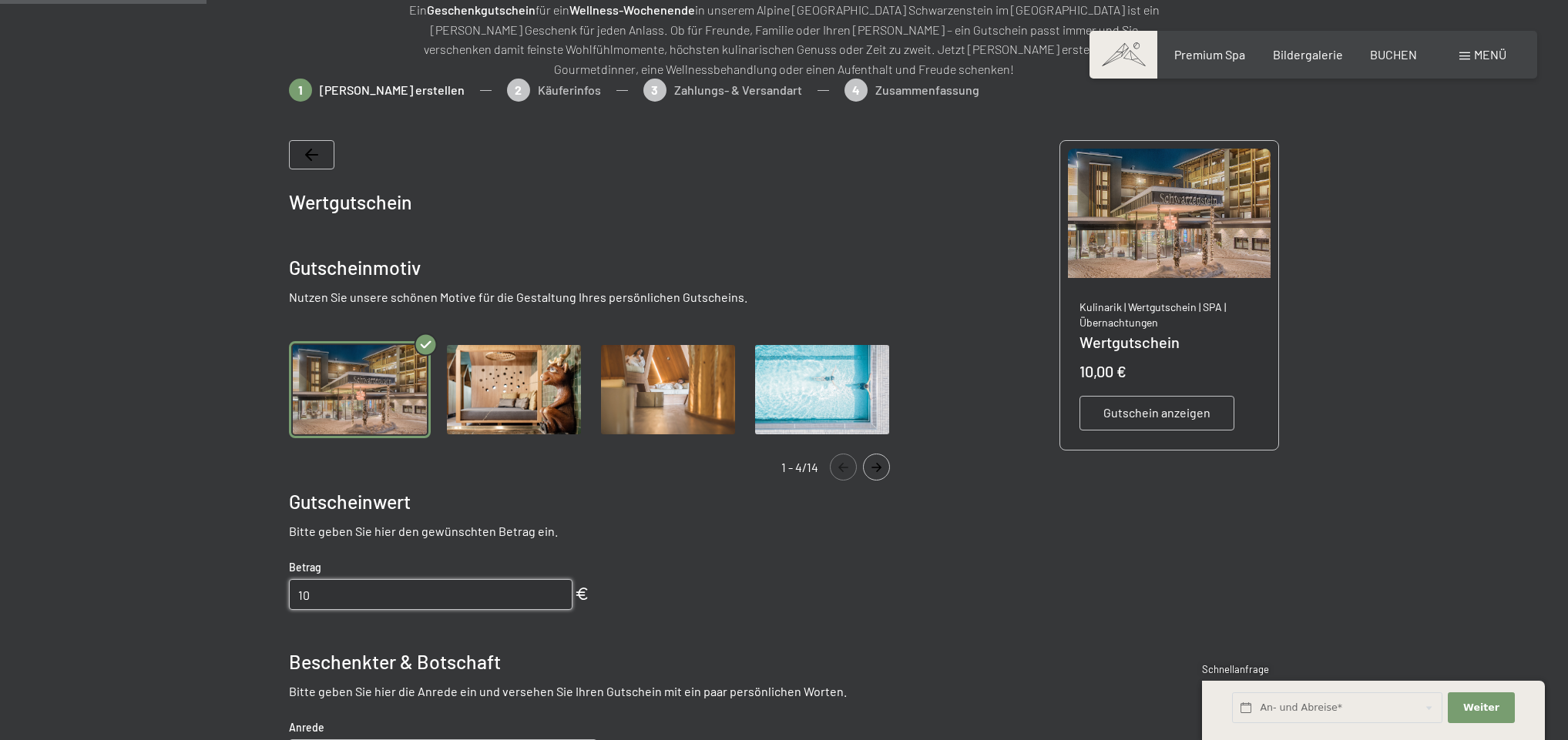
click at [351, 583] on input "10" at bounding box center [430, 594] width 283 height 31
drag, startPoint x: 337, startPoint y: 593, endPoint x: 283, endPoint y: 593, distance: 54.0
click at [283, 593] on bn-voucher-app at bounding box center [784, 592] width 1052 height 1026
type input "450"
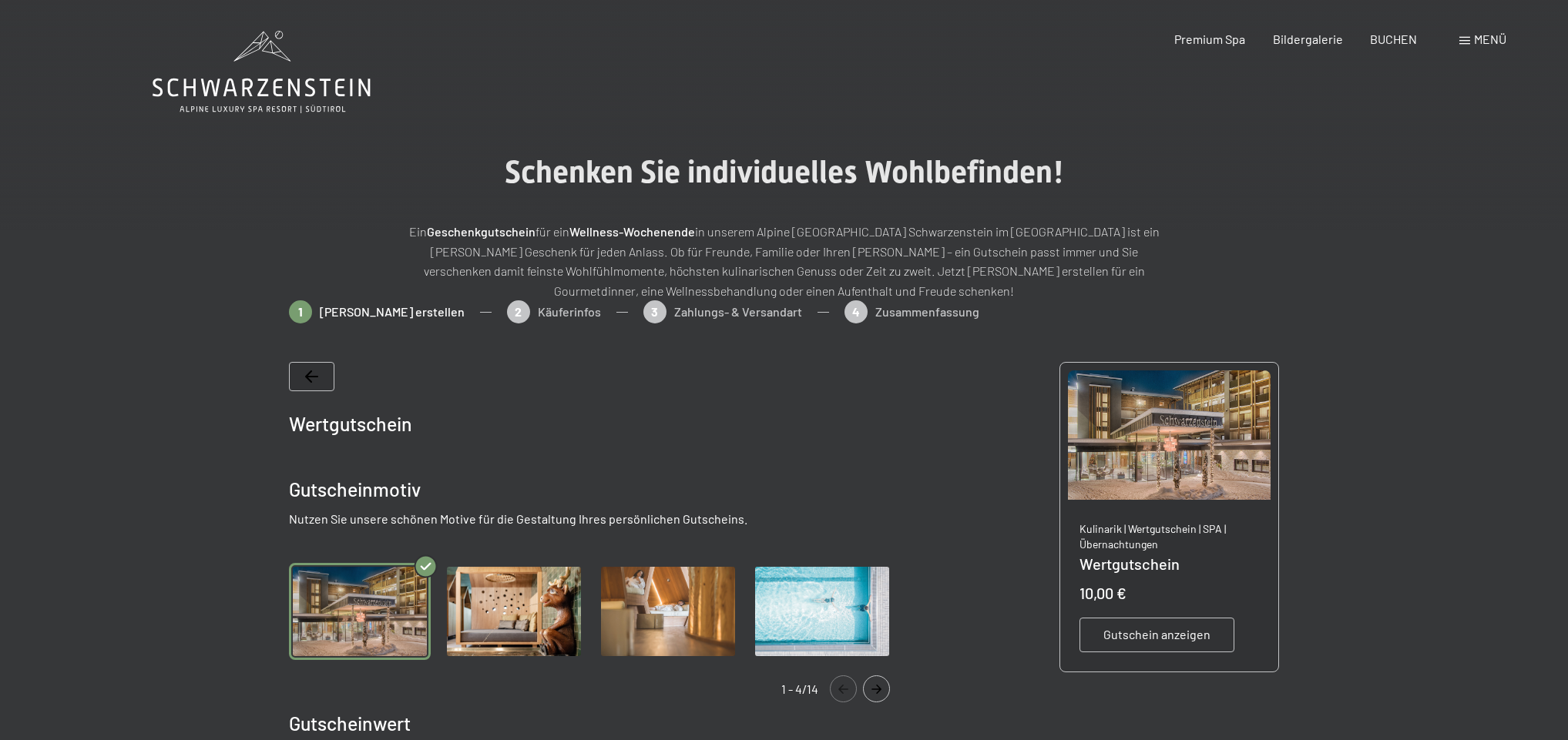
scroll to position [0, 0]
